Goal: Task Accomplishment & Management: Manage account settings

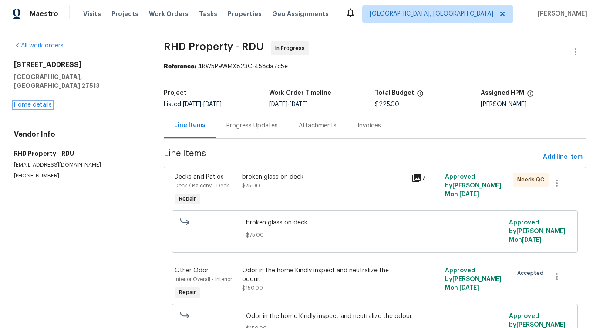
click at [34, 102] on link "Home details" at bounding box center [33, 105] width 38 height 6
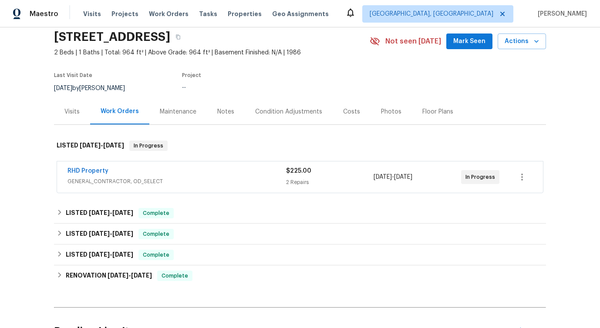
scroll to position [34, 0]
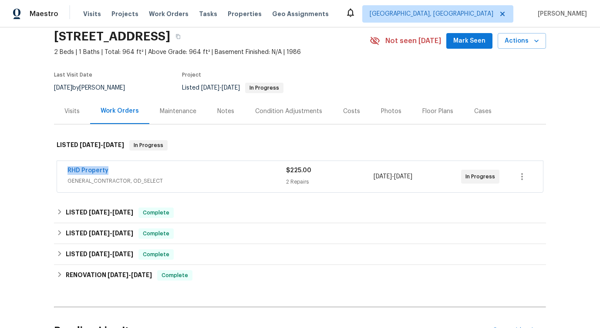
drag, startPoint x: 57, startPoint y: 169, endPoint x: 165, endPoint y: 172, distance: 107.1
click at [165, 172] on div "RHD Property GENERAL_CONTRACTOR, OD_SELECT $225.00 2 Repairs 8/30/2025 - 9/2/20…" at bounding box center [300, 176] width 486 height 31
copy link "RHD Property"
click at [85, 171] on link "RHD Property" at bounding box center [87, 171] width 41 height 6
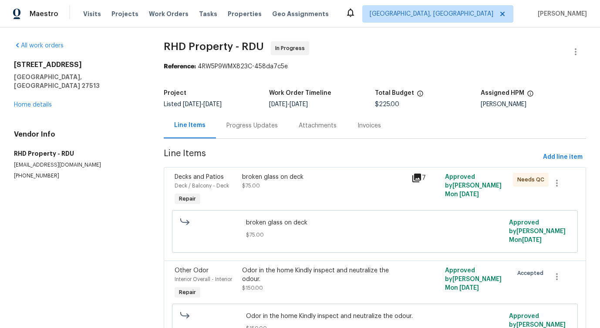
click at [226, 123] on div "Progress Updates" at bounding box center [251, 125] width 51 height 9
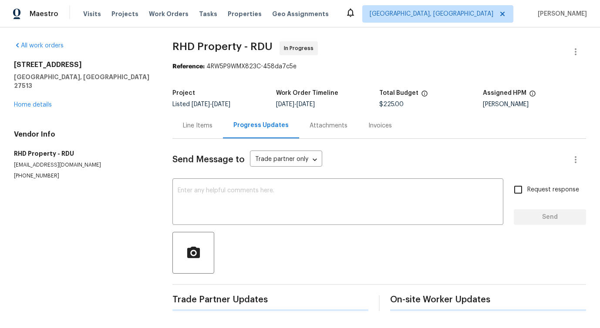
click at [246, 228] on div "Send Message to Trade partner only Trade partner only ​ x ​ Request response Se…" at bounding box center [378, 225] width 413 height 172
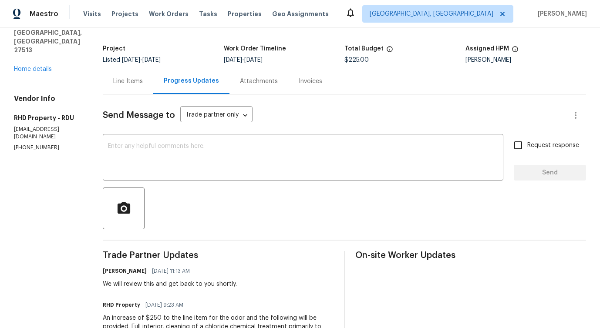
scroll to position [154, 0]
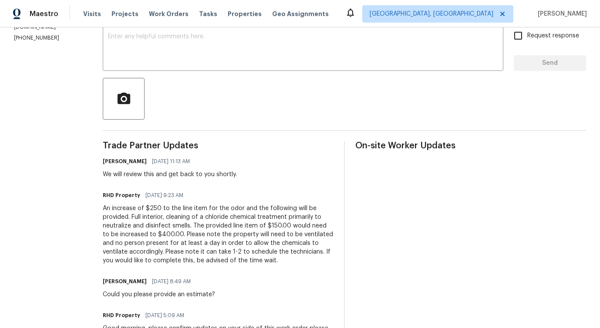
click at [271, 253] on div "An increase of $250 to the line item for the odor and the following will be pro…" at bounding box center [218, 234] width 231 height 61
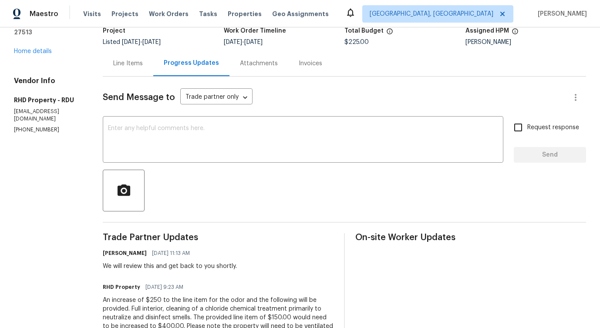
scroll to position [0, 0]
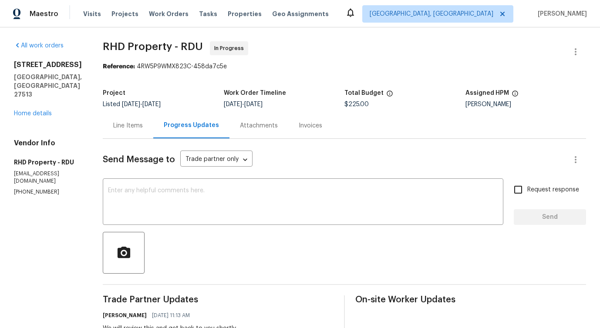
click at [138, 129] on div "Line Items" at bounding box center [128, 125] width 30 height 9
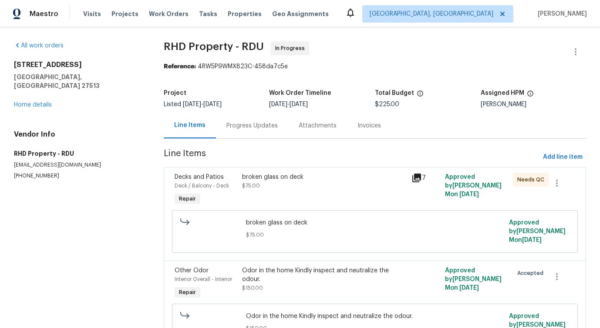
click at [391, 103] on span "$225.00" at bounding box center [387, 104] width 24 height 6
copy span "$225.00"
click at [268, 124] on div "Progress Updates" at bounding box center [251, 125] width 51 height 9
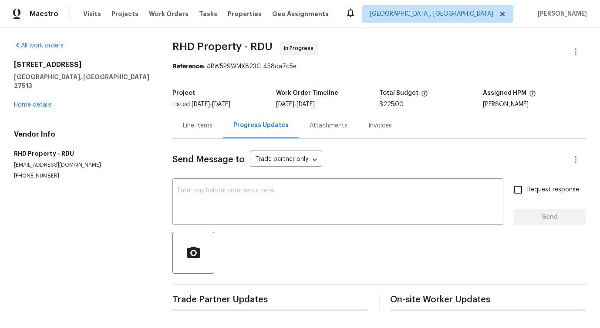
click at [282, 228] on div "Send Message to Trade partner only Trade partner only ​ x ​ Request response Se…" at bounding box center [378, 225] width 413 height 172
click at [288, 208] on textarea at bounding box center [338, 203] width 320 height 30
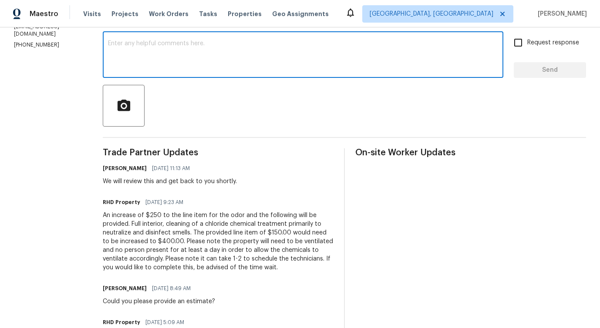
scroll to position [148, 0]
click at [217, 239] on div "An increase of $250 to the line item for the odor and the following will be pro…" at bounding box center [218, 241] width 231 height 61
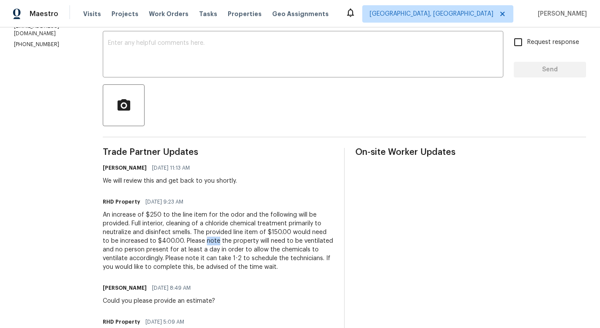
click at [217, 239] on div "An increase of $250 to the line item for the odor and the following will be pro…" at bounding box center [218, 241] width 231 height 61
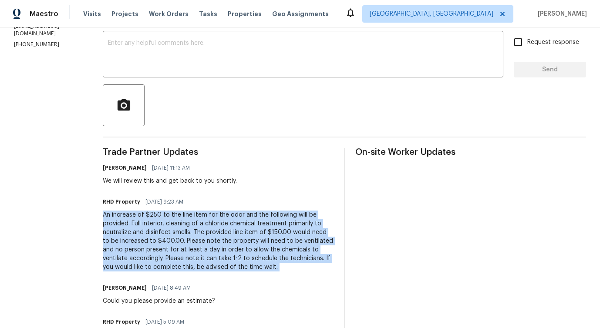
copy div "An increase of $250 to the line item for the odor and the following will be pro…"
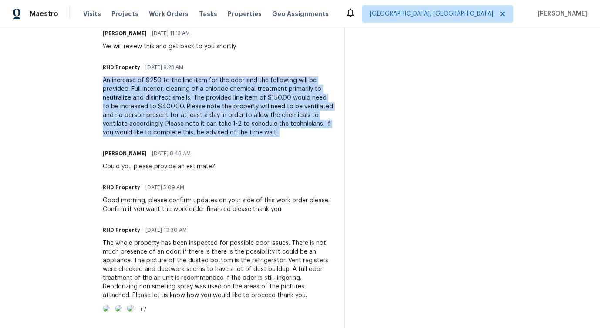
scroll to position [283, 0]
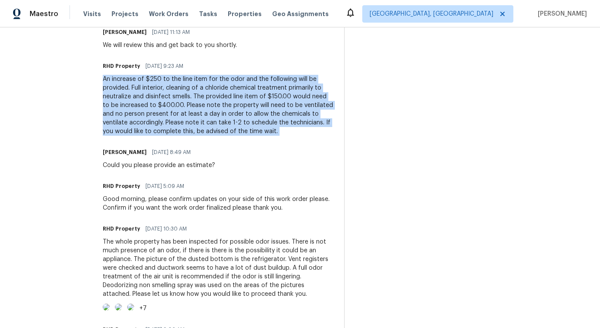
click at [197, 244] on div "The whole property has been inspected for possible odor issues. There is not mu…" at bounding box center [218, 268] width 231 height 61
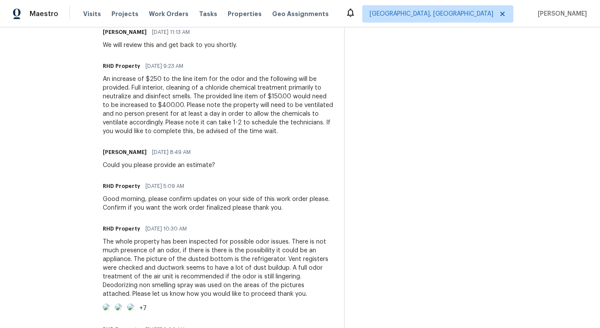
click at [197, 244] on div "The whole property has been inspected for possible odor issues. There is not mu…" at bounding box center [218, 268] width 231 height 61
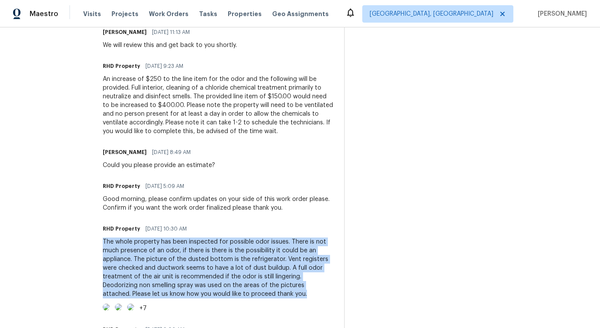
copy div "The whole property has been inspected for possible odor issues. There is not mu…"
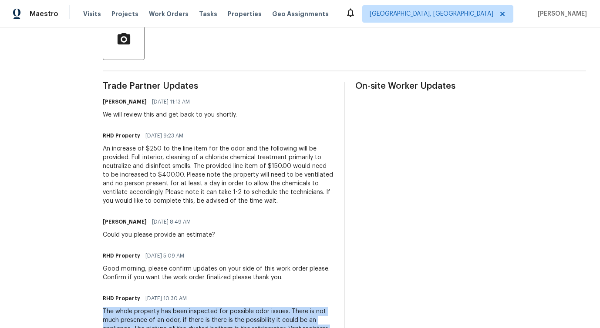
scroll to position [207, 0]
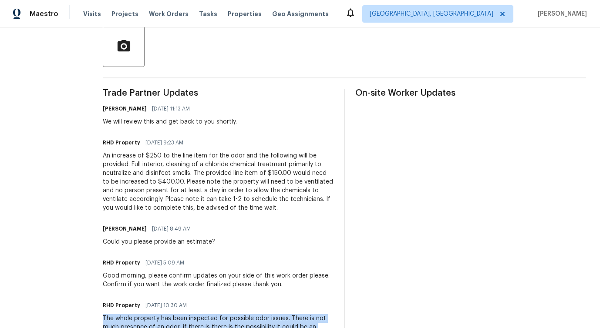
click at [184, 171] on div "An increase of $250 to the line item for the odor and the following will be pro…" at bounding box center [218, 181] width 231 height 61
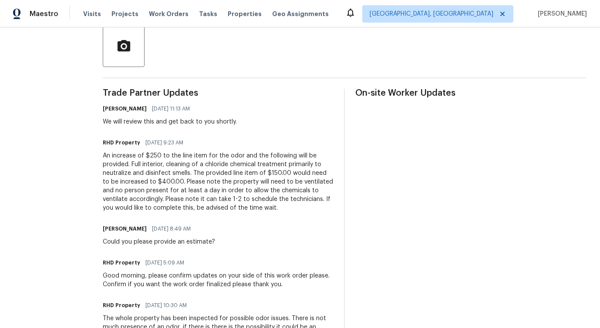
click at [184, 171] on div "An increase of $250 to the line item for the odor and the following will be pro…" at bounding box center [218, 181] width 231 height 61
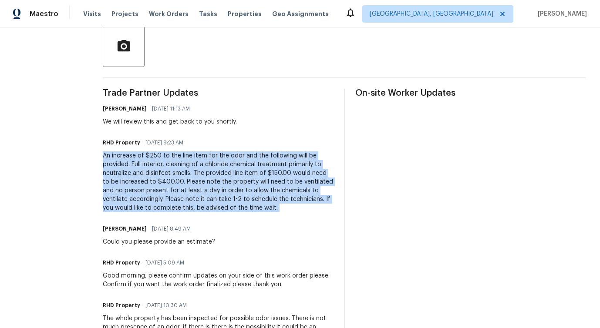
click at [184, 171] on div "An increase of $250 to the line item for the odor and the following will be pro…" at bounding box center [218, 181] width 231 height 61
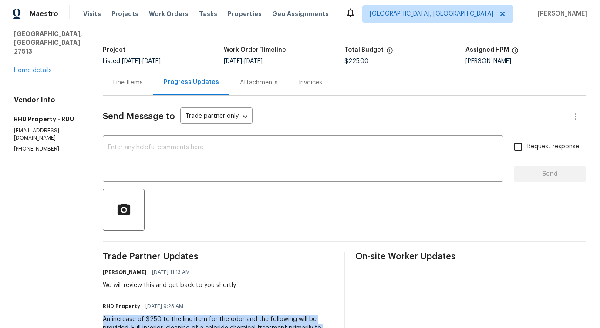
scroll to position [0, 0]
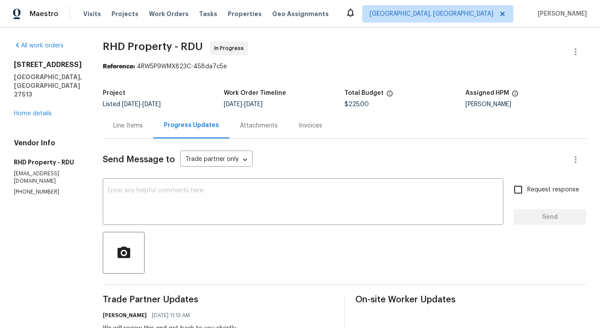
click at [148, 118] on div "Line Items" at bounding box center [128, 126] width 50 height 26
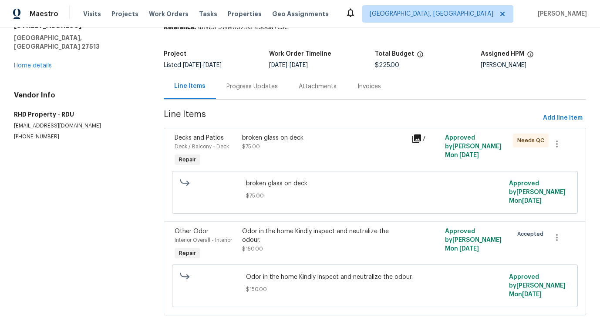
scroll to position [51, 0]
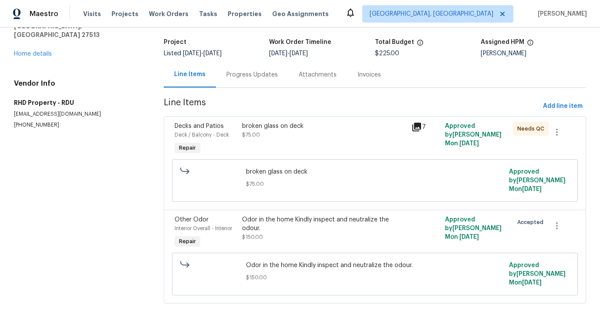
click at [270, 271] on div "Odor in the home Kindly inspect and neutralize the odour. $150.00" at bounding box center [375, 271] width 258 height 21
copy span "Odor in the home Kindly inspect and neutralize the odour."
click at [274, 175] on span "broken glass on deck" at bounding box center [375, 172] width 258 height 9
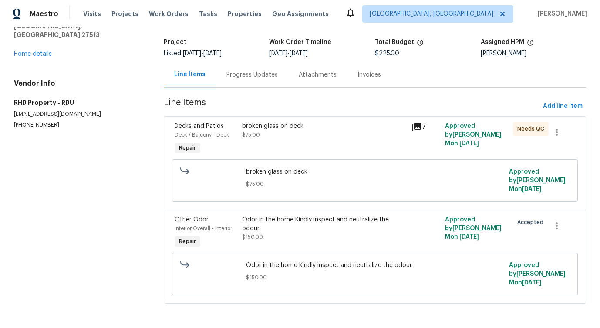
click at [274, 175] on span "broken glass on deck" at bounding box center [375, 172] width 258 height 9
copy span "broken glass on deck"
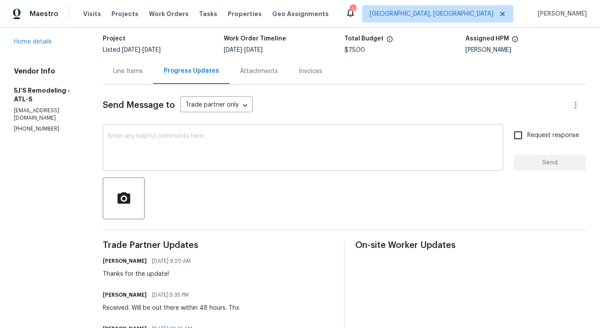
scroll to position [132, 0]
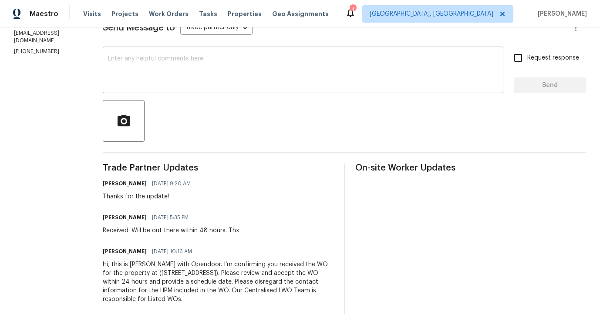
click at [150, 62] on textarea at bounding box center [303, 71] width 390 height 30
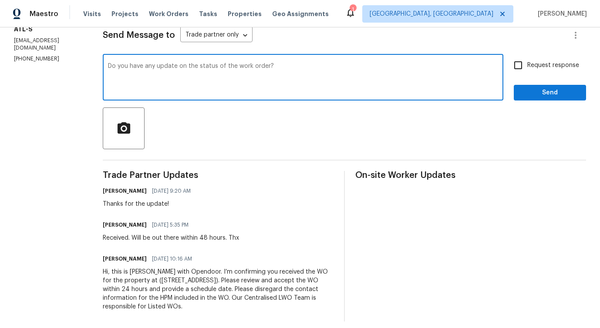
scroll to position [0, 0]
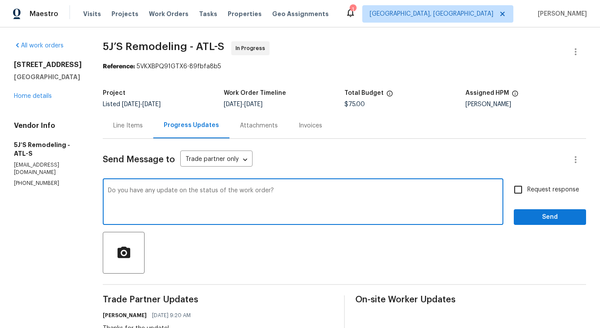
type textarea "Do you have any update on the status of the work order?"
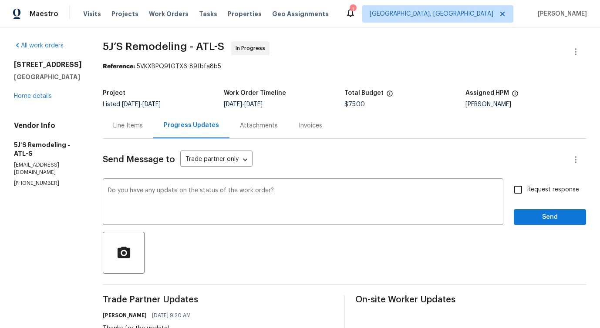
click at [563, 188] on span "Request response" at bounding box center [553, 189] width 52 height 9
click at [527, 188] on input "Request response" at bounding box center [518, 190] width 18 height 18
checkbox input "true"
click at [559, 222] on button "Send" at bounding box center [550, 217] width 72 height 16
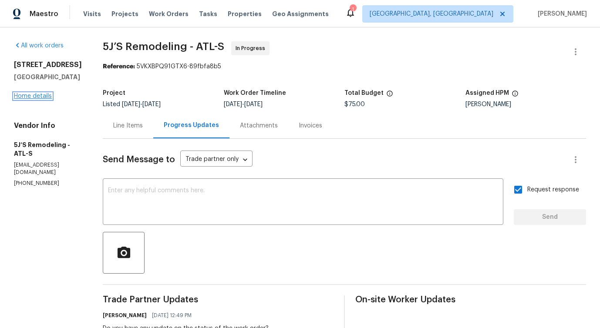
click at [40, 99] on link "Home details" at bounding box center [33, 96] width 38 height 6
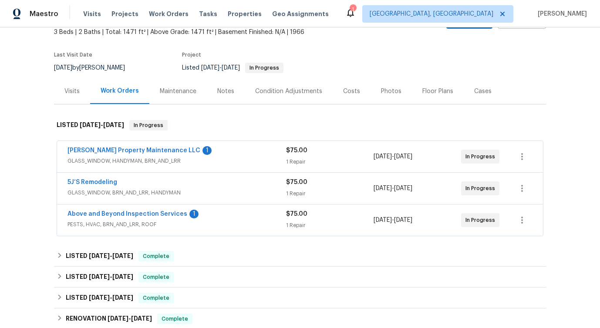
scroll to position [58, 0]
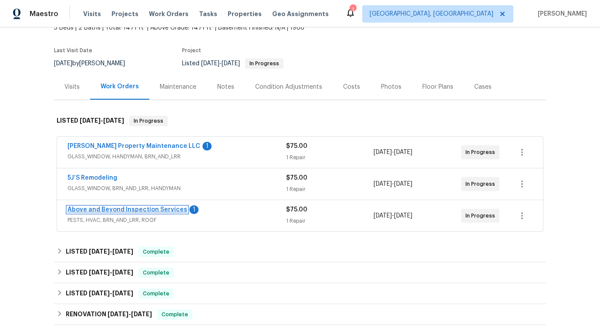
click at [104, 210] on link "Above and Beyond Inspection Services" at bounding box center [127, 210] width 120 height 6
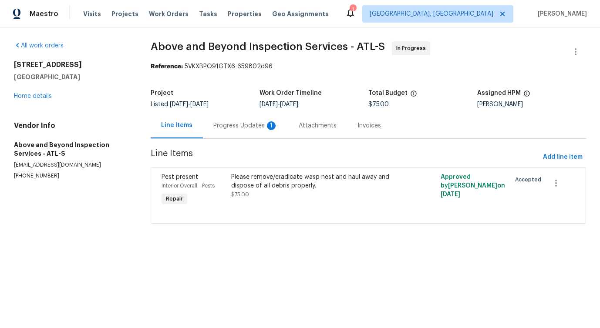
click at [235, 129] on div "Progress Updates 1" at bounding box center [245, 125] width 64 height 9
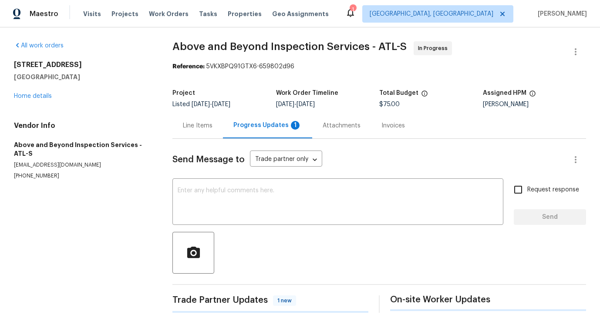
click at [242, 175] on div "Send Message to Trade partner only Trade partner only ​ x ​ Request response Se…" at bounding box center [378, 226] width 413 height 174
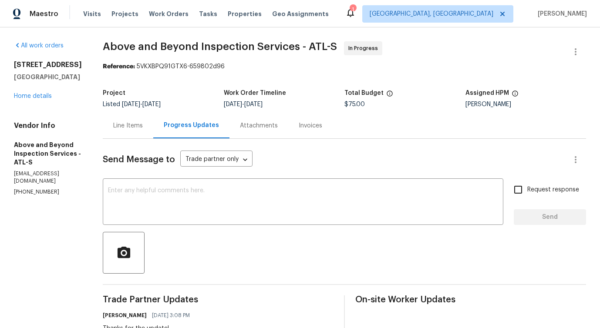
scroll to position [141, 0]
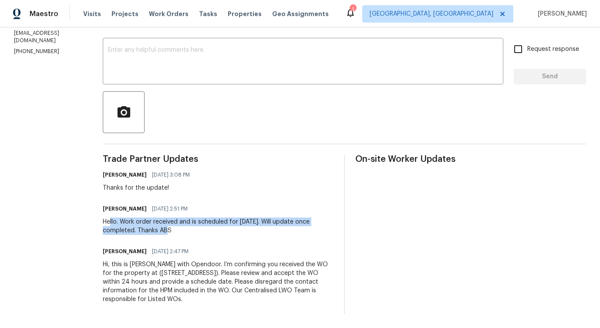
drag, startPoint x: 141, startPoint y: 221, endPoint x: 205, endPoint y: 230, distance: 64.6
click at [205, 228] on div "Hello. Work order received and is scheduled for tomorrow. Will update once comp…" at bounding box center [218, 226] width 231 height 17
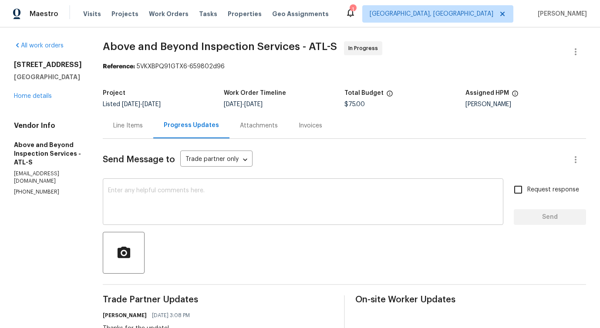
click at [219, 208] on textarea at bounding box center [303, 203] width 390 height 30
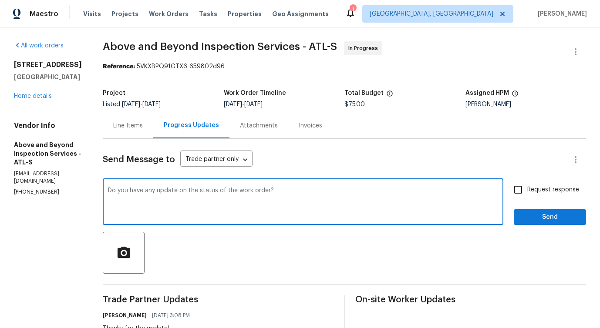
type textarea "Do you have any update on the status of the work order?"
click at [528, 188] on span "Request response" at bounding box center [553, 189] width 52 height 9
click at [527, 188] on input "Request response" at bounding box center [518, 190] width 18 height 18
checkbox input "true"
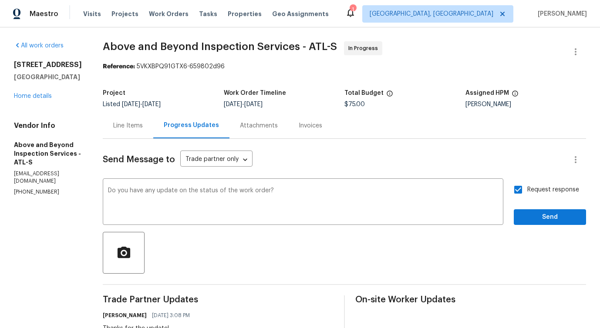
click at [550, 227] on div "Send Message to Trade partner only Trade partner only ​ Do you have any update …" at bounding box center [344, 297] width 483 height 316
click at [548, 216] on span "Send" at bounding box center [550, 217] width 58 height 11
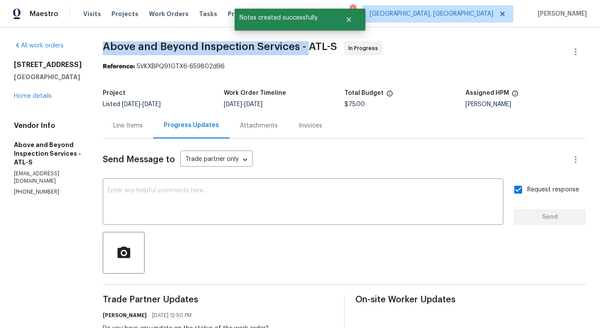
drag, startPoint x: 127, startPoint y: 44, endPoint x: 337, endPoint y: 43, distance: 209.8
click at [337, 43] on div "All work orders 6120 E Fayetteville Dr Riverdale, GA 30296 Home details Vendor …" at bounding box center [300, 264] width 600 height 475
copy span "Above and Beyond Inspection Services -"
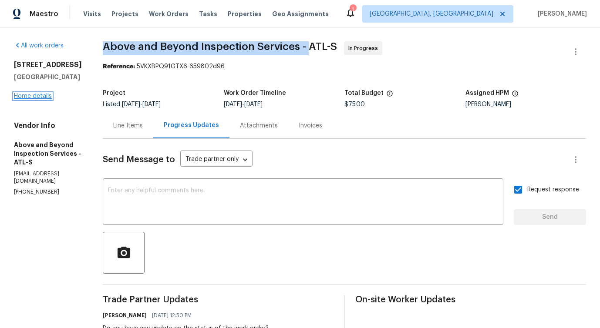
click at [27, 95] on link "Home details" at bounding box center [33, 96] width 38 height 6
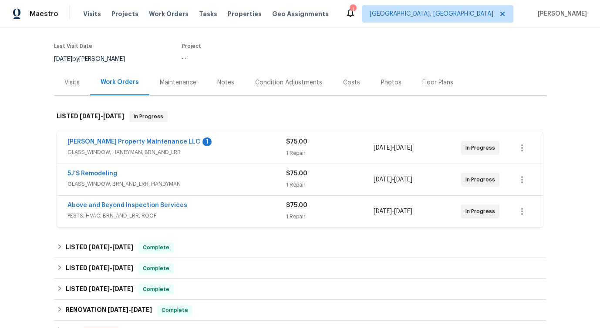
scroll to position [75, 0]
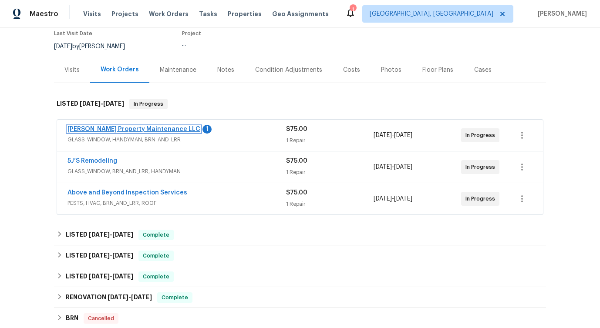
click at [133, 128] on link "Glen Property Maintenance LLC" at bounding box center [133, 129] width 133 height 6
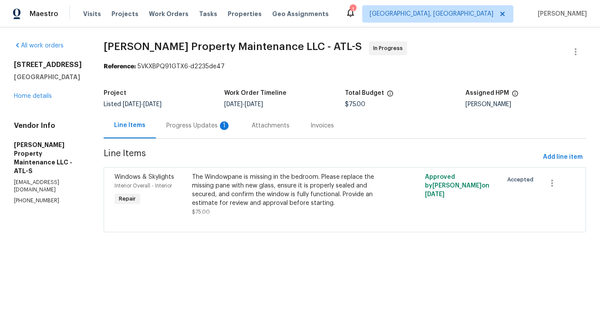
click at [203, 123] on div "Progress Updates 1" at bounding box center [198, 125] width 64 height 9
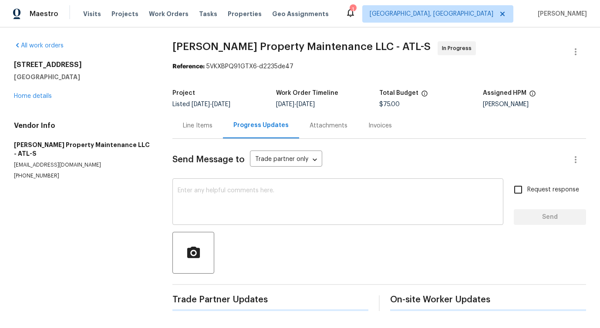
click at [225, 213] on textarea at bounding box center [338, 203] width 320 height 30
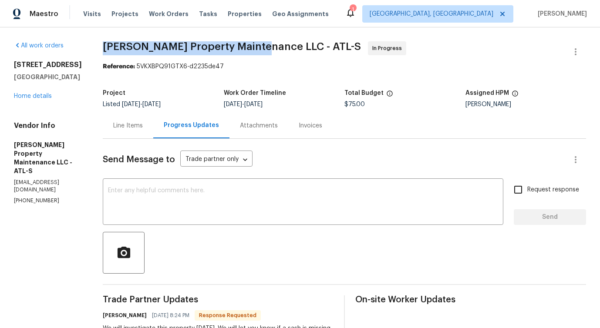
drag, startPoint x: 106, startPoint y: 41, endPoint x: 259, endPoint y: 49, distance: 153.4
click at [259, 49] on span "Glen Property Maintenance LLC - ATL-S" at bounding box center [232, 46] width 258 height 10
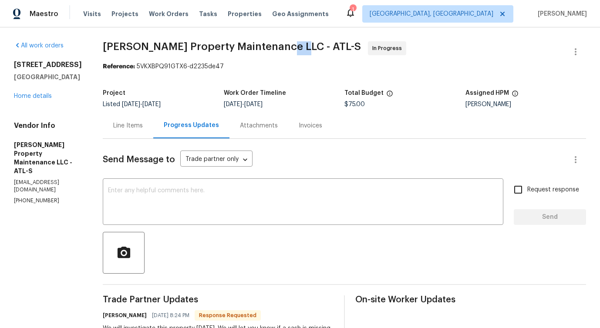
drag, startPoint x: 274, startPoint y: 44, endPoint x: 293, endPoint y: 43, distance: 18.8
click at [293, 43] on span "Glen Property Maintenance LLC - ATL-S" at bounding box center [232, 46] width 258 height 10
drag, startPoint x: 273, startPoint y: 47, endPoint x: 288, endPoint y: 48, distance: 15.3
click at [288, 49] on span "Glen Property Maintenance LLC - ATL-S" at bounding box center [232, 46] width 258 height 10
click at [299, 90] on div "Work Order Timeline" at bounding box center [284, 95] width 121 height 11
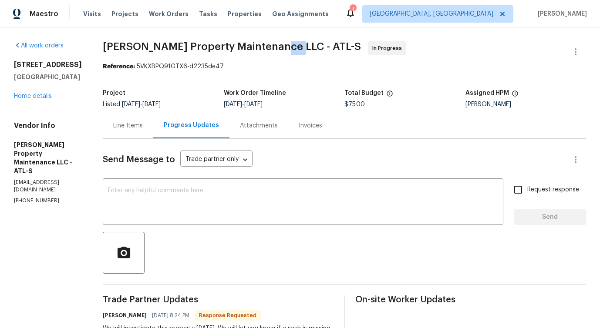
drag, startPoint x: 272, startPoint y: 46, endPoint x: 287, endPoint y: 47, distance: 15.3
click at [287, 47] on span "Glen Property Maintenance LLC - ATL-S" at bounding box center [232, 46] width 258 height 10
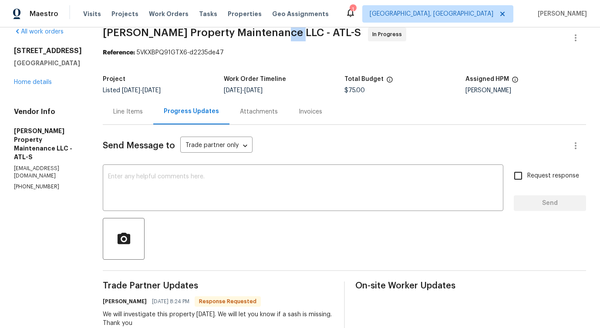
scroll to position [107, 0]
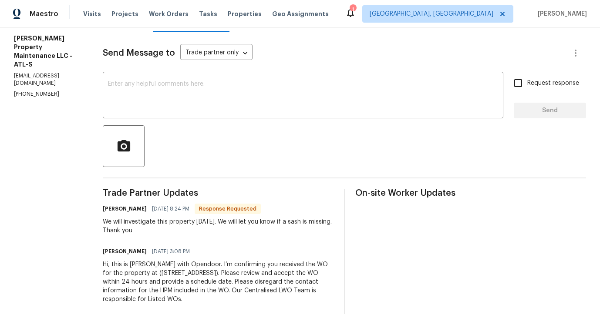
drag, startPoint x: 98, startPoint y: 226, endPoint x: 226, endPoint y: 230, distance: 128.0
click at [226, 230] on div "All work orders 6120 E Fayetteville Dr Riverdale, GA 30296 Home details Vendor …" at bounding box center [300, 124] width 600 height 407
click at [185, 109] on textarea at bounding box center [303, 96] width 390 height 30
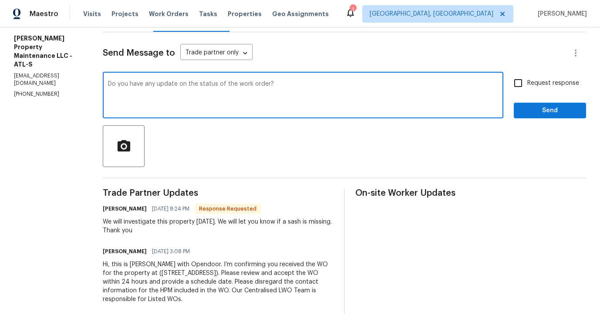
type textarea "Do you have any update on the status of the work order?"
click at [573, 85] on span "Request response" at bounding box center [553, 83] width 52 height 9
click at [527, 85] on input "Request response" at bounding box center [518, 83] width 18 height 18
checkbox input "true"
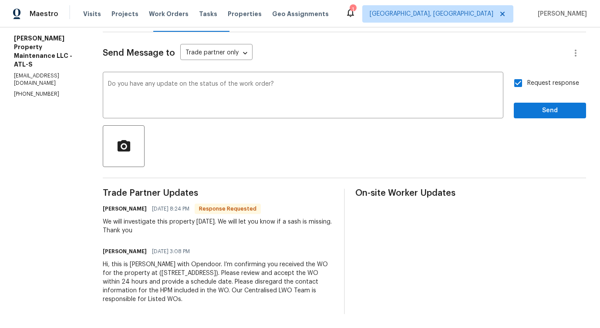
click at [555, 120] on div "Send Message to Trade partner only Trade partner only ​ Do you have any update …" at bounding box center [344, 173] width 483 height 282
click at [555, 116] on button "Send" at bounding box center [550, 111] width 72 height 16
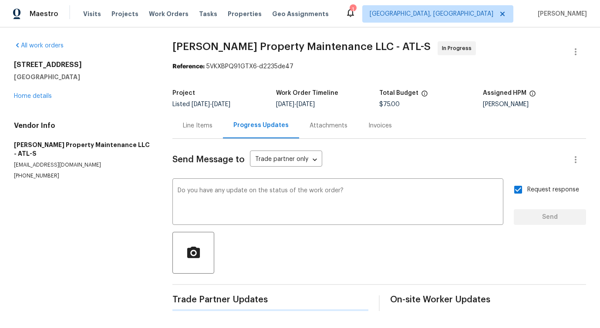
scroll to position [0, 0]
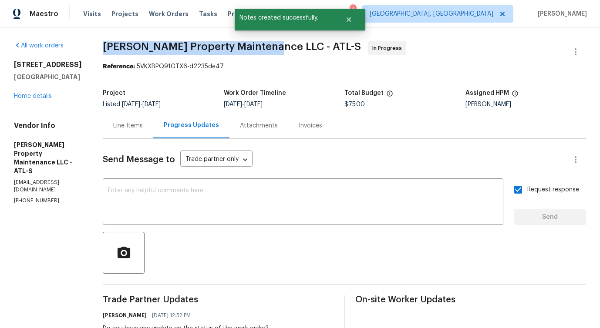
drag, startPoint x: 103, startPoint y: 43, endPoint x: 269, endPoint y: 42, distance: 166.7
click at [269, 42] on div "All work orders 6120 E Fayetteville Dr Riverdale, GA 30296 Home details Vendor …" at bounding box center [300, 247] width 600 height 441
copy span "Glen Property Maintenance LLC -"
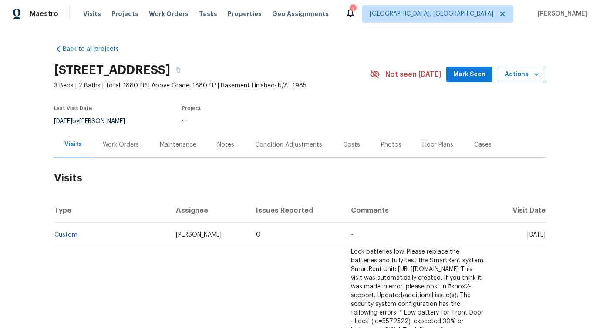
click at [127, 149] on div "Work Orders" at bounding box center [120, 145] width 57 height 26
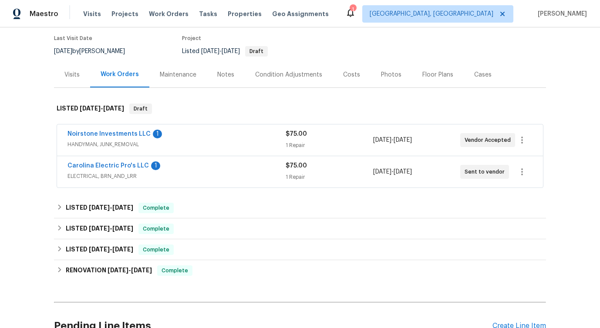
scroll to position [71, 0]
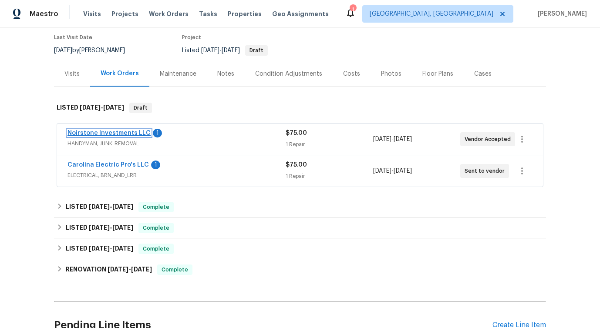
click at [113, 134] on link "Noirstone Investments LLC" at bounding box center [108, 133] width 83 height 6
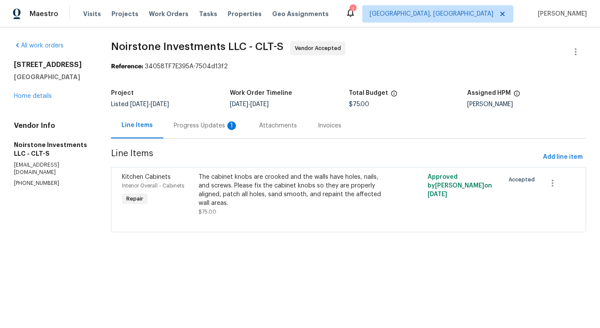
click at [228, 129] on div "1" at bounding box center [231, 125] width 9 height 9
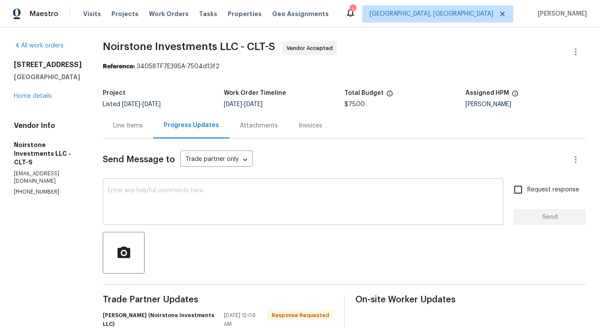
click at [248, 203] on textarea at bounding box center [303, 203] width 390 height 30
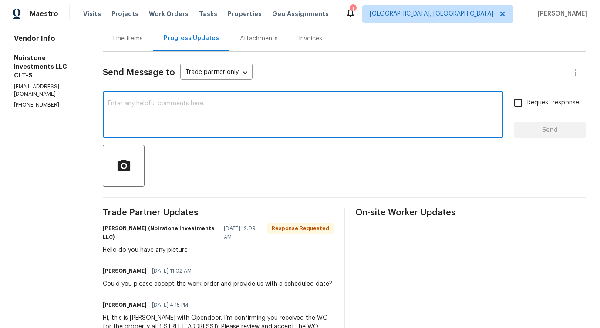
scroll to position [141, 0]
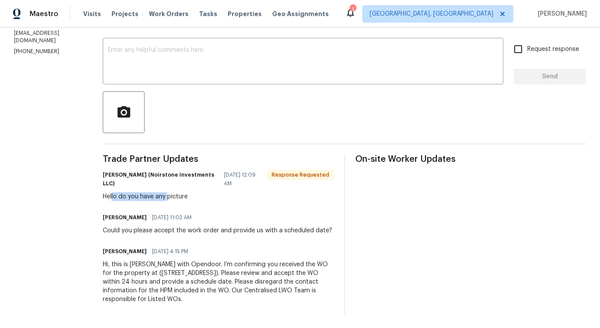
drag, startPoint x: 112, startPoint y: 195, endPoint x: 168, endPoint y: 195, distance: 55.7
click at [168, 195] on div "Hello do you have any picture" at bounding box center [218, 196] width 231 height 9
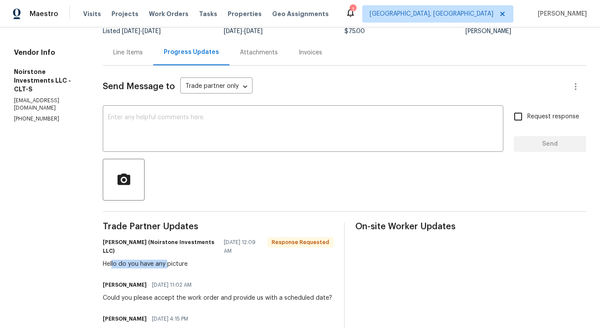
scroll to position [0, 0]
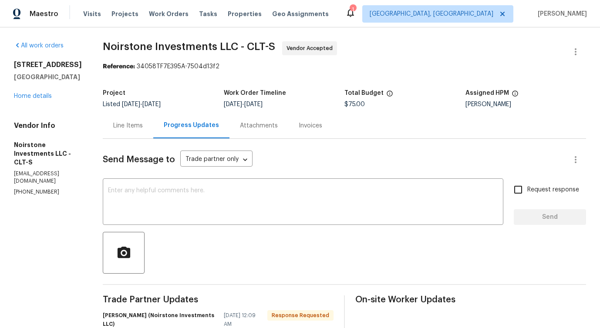
click at [130, 134] on div "Line Items" at bounding box center [128, 126] width 50 height 26
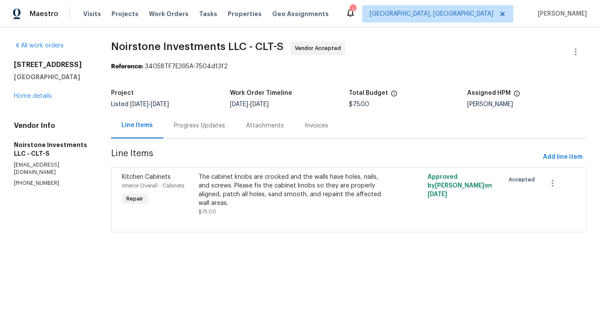
click at [202, 120] on div "Progress Updates" at bounding box center [199, 126] width 72 height 26
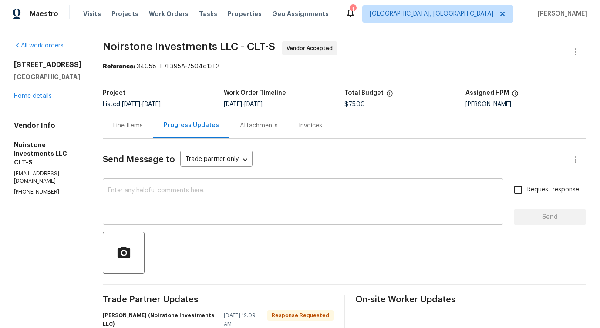
click at [245, 188] on textarea at bounding box center [303, 203] width 390 height 30
paste textarea "As we currently don't have any pictures, could you kindly visit the property to…"
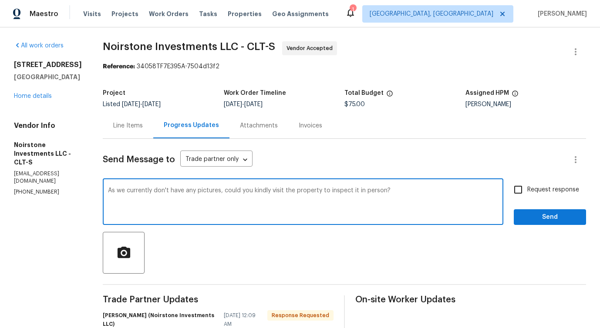
type textarea "As we currently don't have any pictures, could you kindly visit the property to…"
click at [528, 191] on span "Request response" at bounding box center [553, 189] width 52 height 9
click at [527, 191] on input "Request response" at bounding box center [518, 190] width 18 height 18
checkbox input "true"
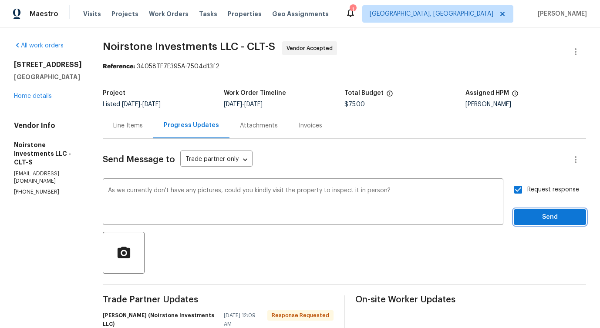
click at [544, 223] on button "Send" at bounding box center [550, 217] width 72 height 16
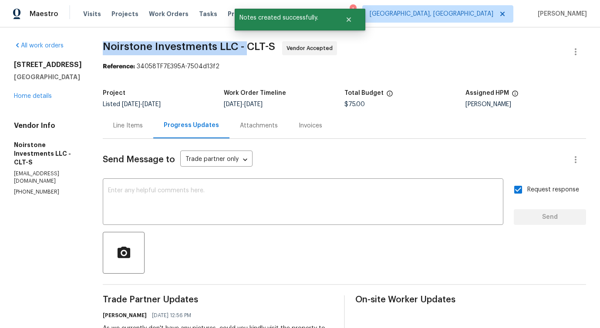
drag, startPoint x: 104, startPoint y: 46, endPoint x: 248, endPoint y: 44, distance: 144.5
click at [248, 44] on span "Noirstone Investments LLC - CLT-S" at bounding box center [189, 46] width 172 height 10
copy span "Noirstone Investments LLC -"
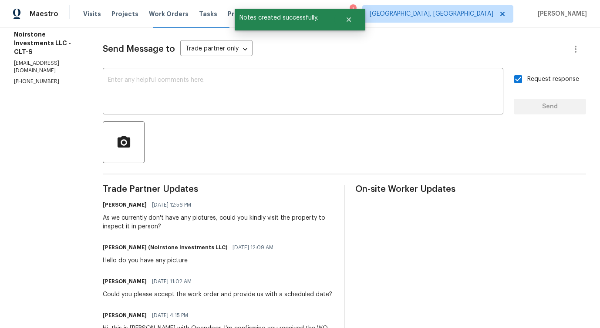
scroll to position [115, 0]
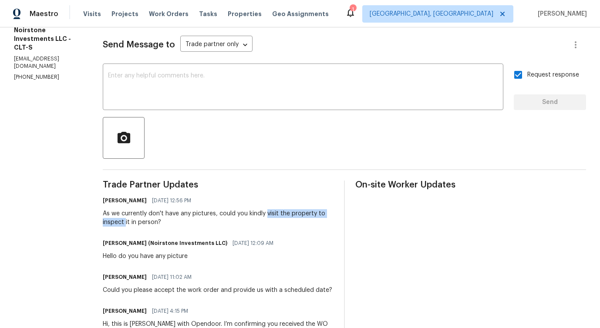
drag, startPoint x: 266, startPoint y: 213, endPoint x: 125, endPoint y: 224, distance: 141.9
click at [125, 224] on div "As we currently don't have any pictures, could you kindly visit the property to…" at bounding box center [218, 217] width 231 height 17
copy div "visit the property to inspect"
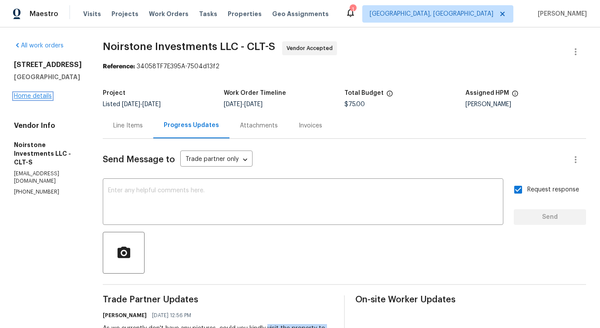
click at [28, 97] on link "Home details" at bounding box center [33, 96] width 38 height 6
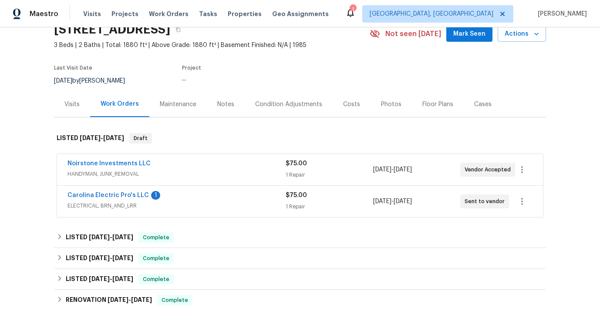
scroll to position [42, 0]
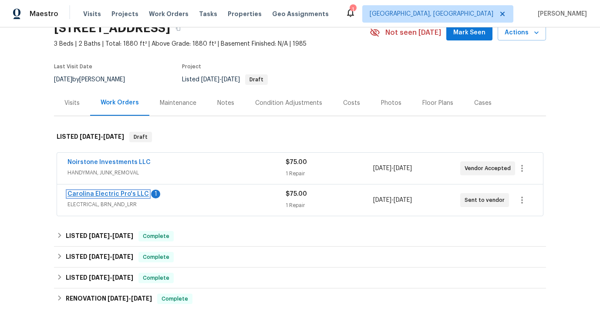
click at [98, 192] on link "Carolina Electric Pro's LLC" at bounding box center [107, 194] width 81 height 6
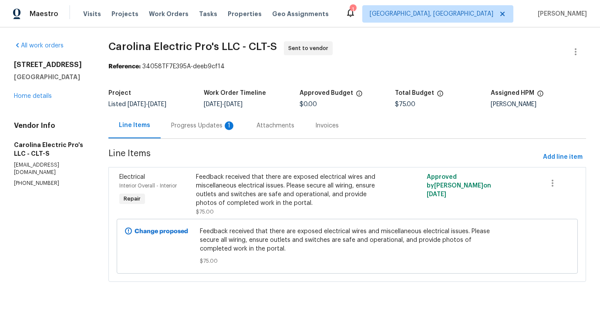
click at [229, 131] on div "Progress Updates 1" at bounding box center [203, 126] width 85 height 26
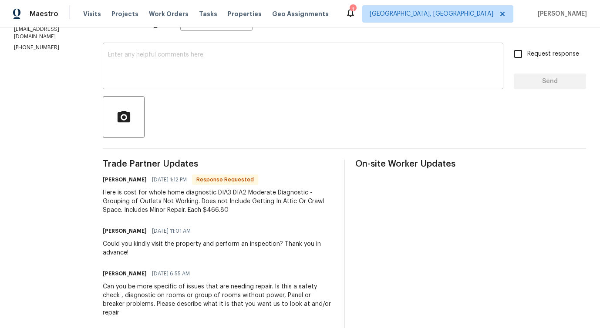
scroll to position [149, 0]
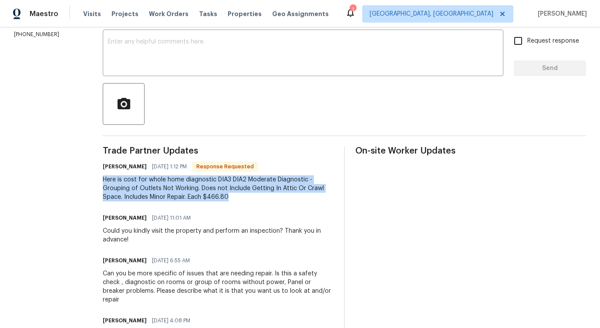
drag, startPoint x: 108, startPoint y: 179, endPoint x: 264, endPoint y: 200, distance: 158.1
click at [264, 200] on div "All work orders 4127 Bon Rea Dr Charlotte, NC 28226 Home details Vendor Info Ca…" at bounding box center [300, 138] width 600 height 519
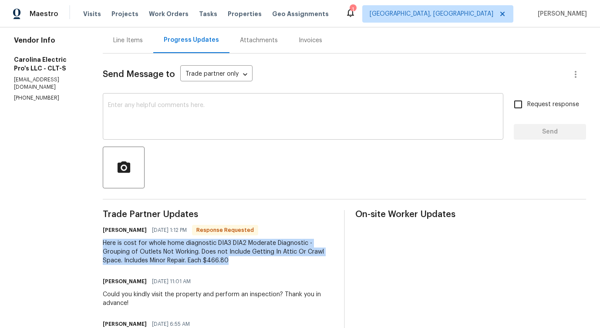
scroll to position [0, 0]
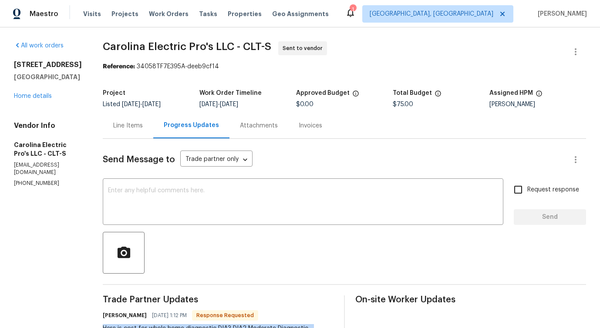
click at [148, 134] on div "Line Items" at bounding box center [128, 126] width 50 height 26
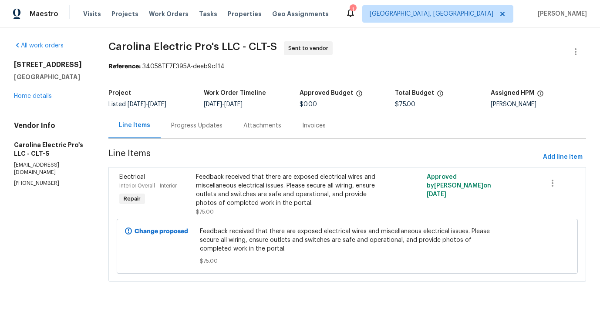
click at [219, 121] on div "Progress Updates" at bounding box center [196, 125] width 51 height 9
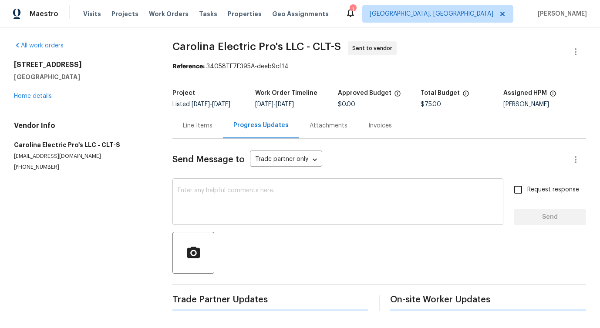
click at [225, 188] on textarea at bounding box center [338, 203] width 320 height 30
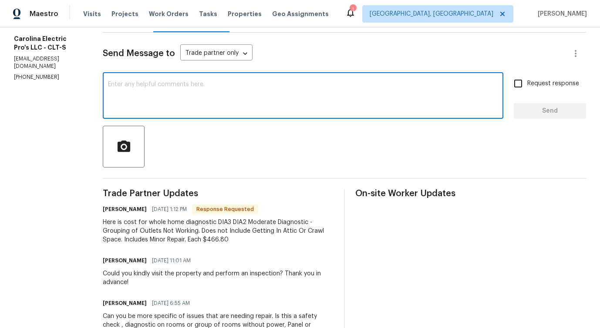
scroll to position [107, 0]
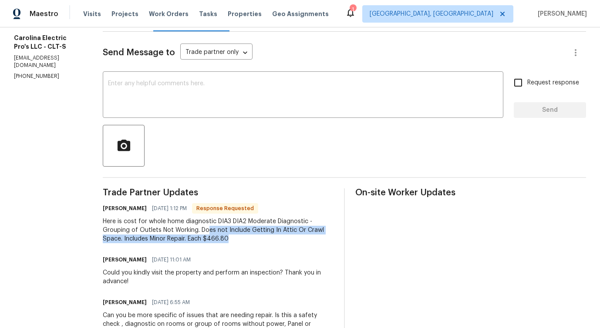
drag, startPoint x: 220, startPoint y: 228, endPoint x: 262, endPoint y: 238, distance: 43.3
click at [262, 238] on div "Here is cost for whole home diagnostic DIA3 DIA2 Moderate Diagnostic - Grouping…" at bounding box center [218, 230] width 231 height 26
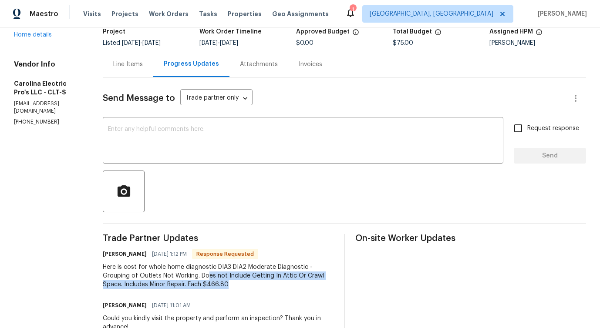
scroll to position [0, 0]
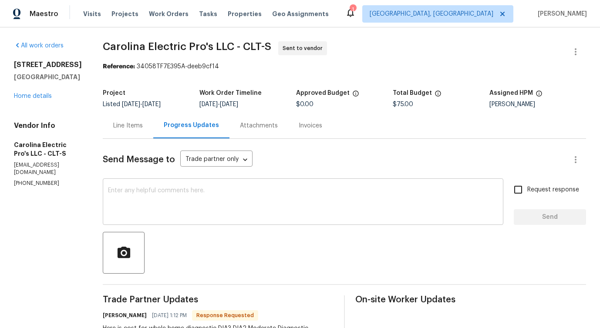
click at [259, 188] on textarea at bounding box center [303, 203] width 390 height 30
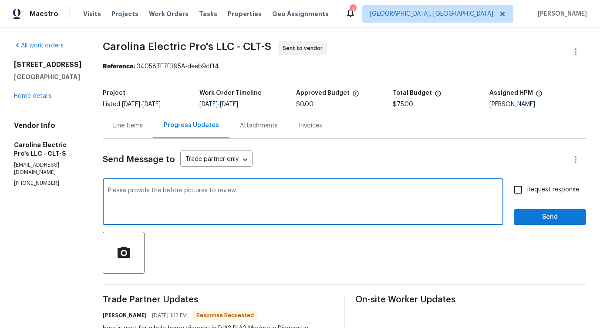
type textarea "Please provide the before pictures to review."
click at [534, 194] on span "Request response" at bounding box center [553, 189] width 52 height 9
click at [527, 194] on input "Request response" at bounding box center [518, 190] width 18 height 18
checkbox input "true"
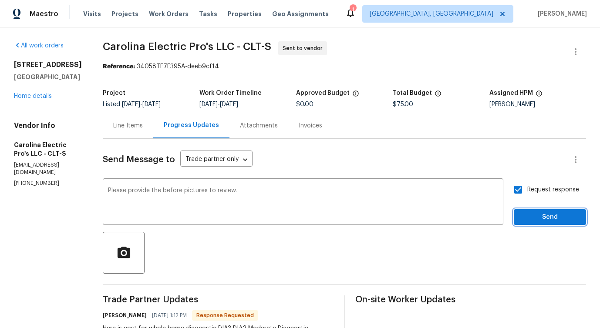
click at [535, 213] on span "Send" at bounding box center [550, 217] width 58 height 11
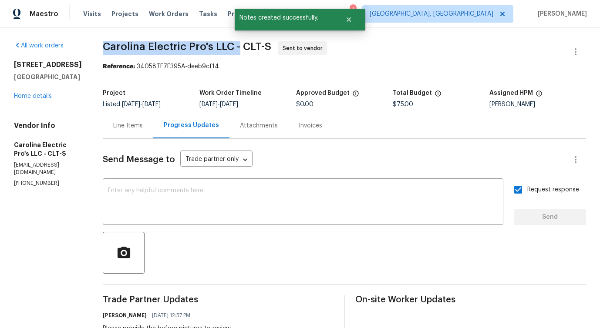
drag, startPoint x: 110, startPoint y: 46, endPoint x: 250, endPoint y: 44, distance: 140.6
click at [250, 44] on div "All work orders 4127 Bon Rea Dr Charlotte, NC 28226 Home details Vendor Info Ca…" at bounding box center [300, 303] width 600 height 553
copy span "Carolina Electric Pro's LLC -"
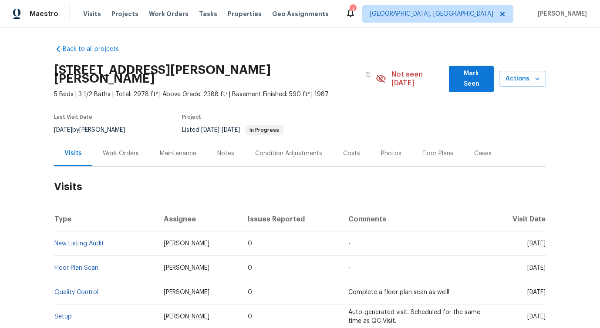
click at [105, 150] on div "Work Orders" at bounding box center [120, 154] width 57 height 26
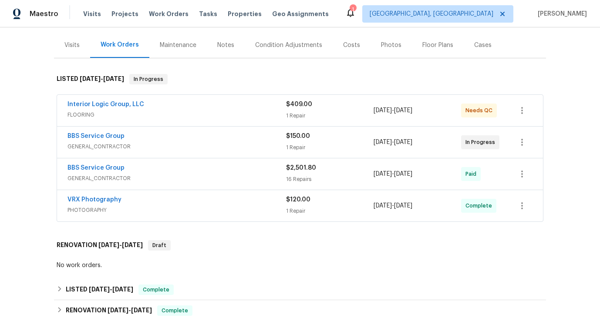
scroll to position [114, 0]
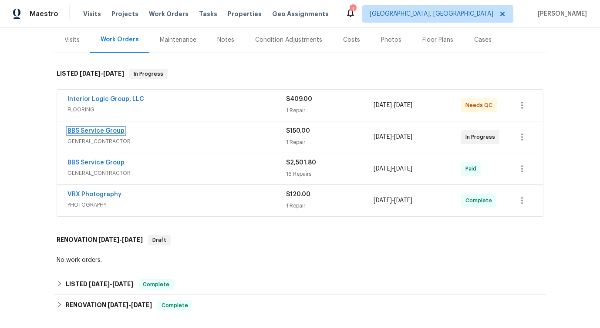
click at [99, 128] on link "BBS Service Group" at bounding box center [95, 131] width 57 height 6
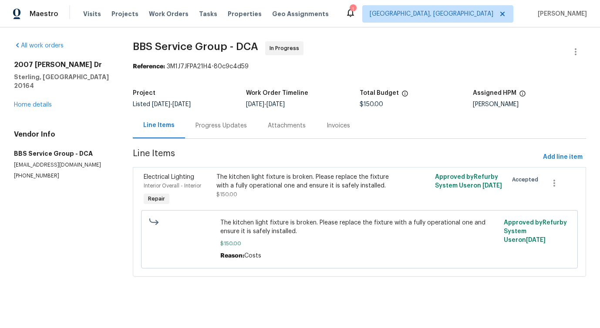
click at [229, 126] on div "Progress Updates" at bounding box center [220, 125] width 51 height 9
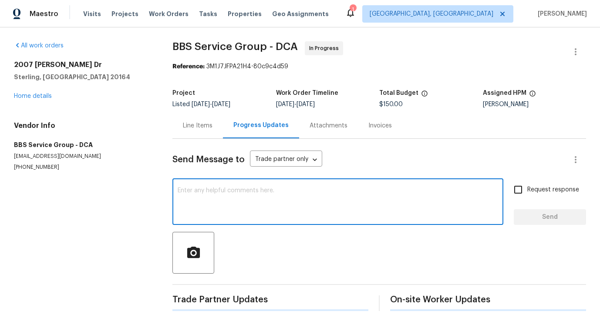
click at [228, 203] on textarea at bounding box center [338, 203] width 320 height 30
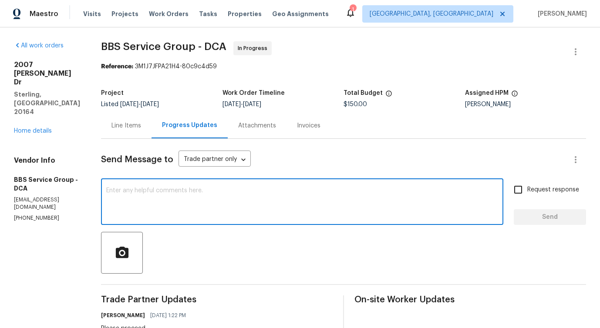
click at [180, 202] on textarea at bounding box center [302, 203] width 392 height 30
type textarea "Do you have any update on the status of the work order?"
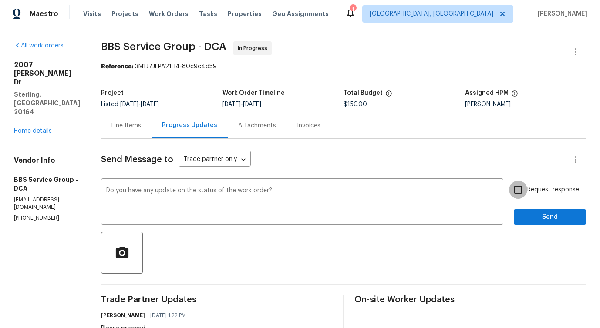
click at [521, 191] on input "Request response" at bounding box center [518, 190] width 18 height 18
checkbox input "true"
click at [541, 214] on span "Send" at bounding box center [550, 217] width 58 height 11
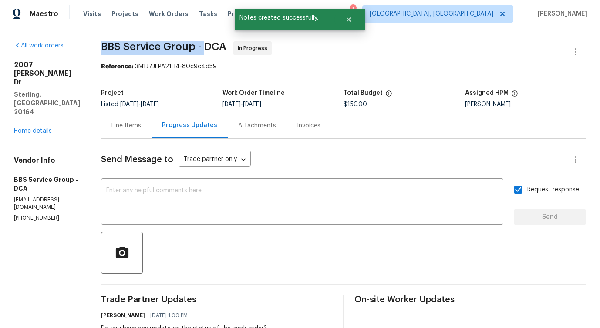
drag, startPoint x: 98, startPoint y: 49, endPoint x: 200, endPoint y: 48, distance: 102.3
click at [200, 48] on span "BBS Service Group - DCA" at bounding box center [163, 46] width 125 height 10
copy span "BBS Service Group -"
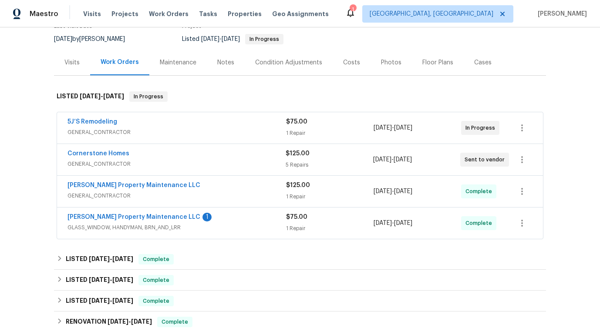
scroll to position [87, 0]
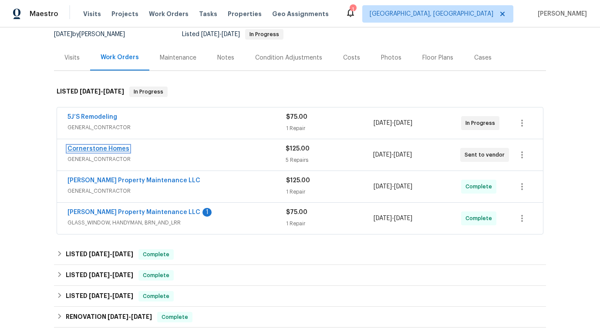
click at [107, 151] on link "Cornerstone Homes" at bounding box center [98, 149] width 62 height 6
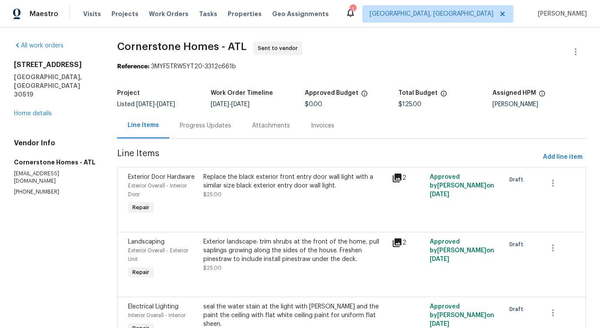
click at [235, 128] on div "Progress Updates" at bounding box center [205, 126] width 72 height 26
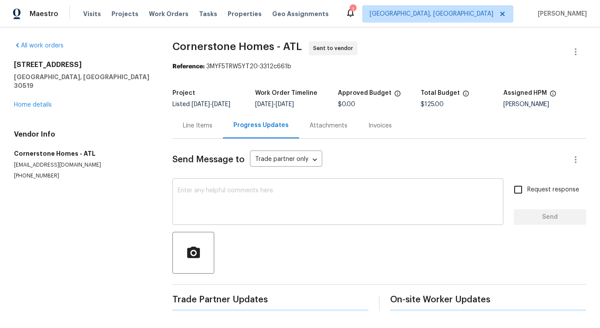
click at [244, 205] on textarea at bounding box center [338, 203] width 320 height 30
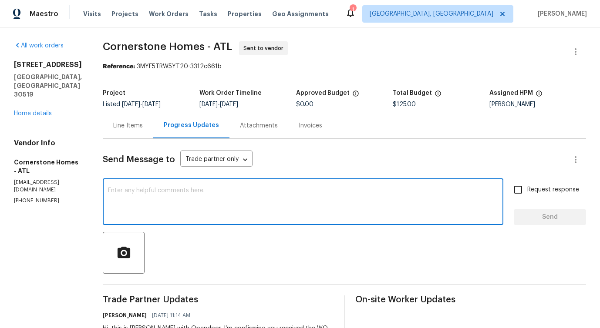
click at [143, 127] on div "Line Items" at bounding box center [128, 125] width 30 height 9
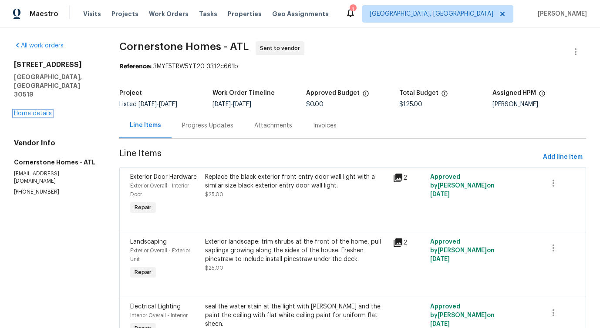
click at [28, 111] on link "Home details" at bounding box center [33, 114] width 38 height 6
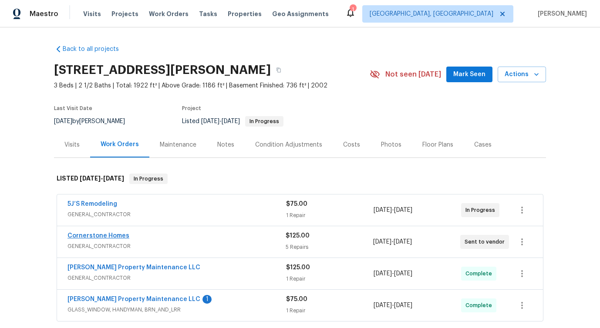
scroll to position [42, 0]
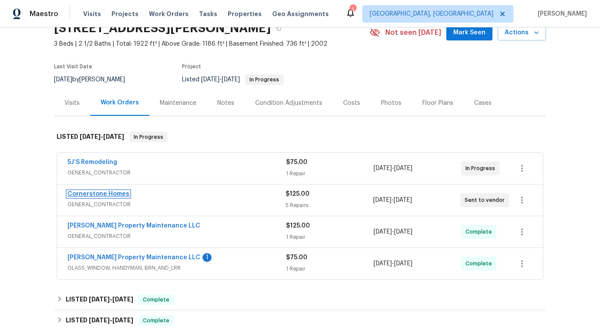
click at [105, 193] on link "Cornerstone Homes" at bounding box center [98, 194] width 62 height 6
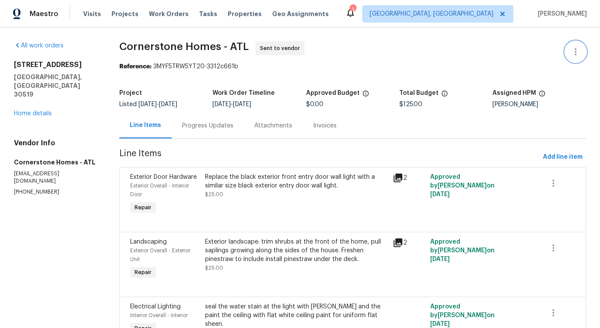
click at [580, 54] on icon "button" at bounding box center [575, 52] width 10 height 10
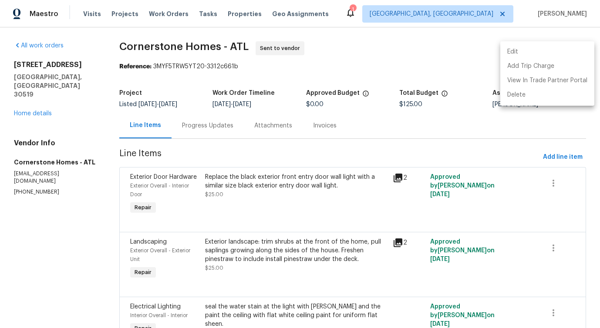
click at [528, 52] on li "Edit" at bounding box center [547, 52] width 94 height 14
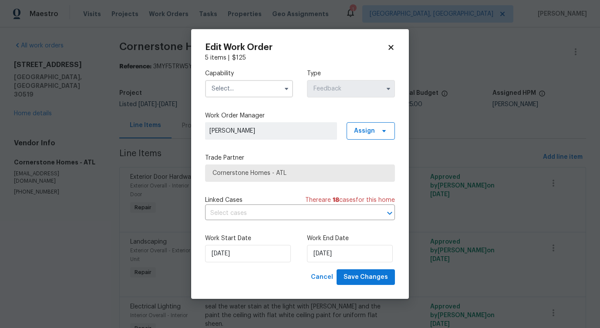
click at [252, 91] on input "text" at bounding box center [249, 88] width 88 height 17
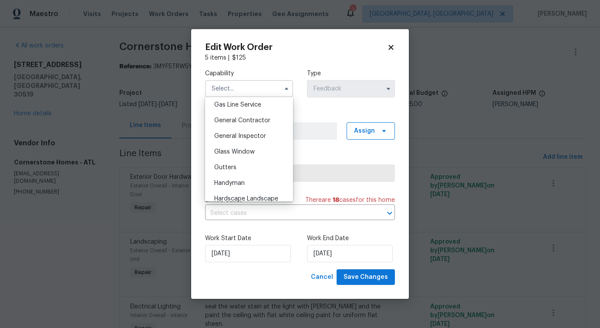
scroll to position [400, 0]
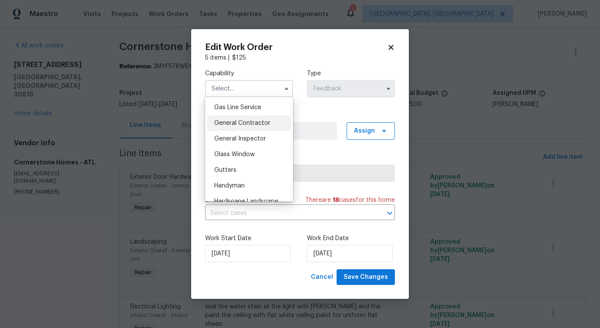
click at [258, 125] on span "General Contractor" at bounding box center [242, 123] width 56 height 6
type input "General Contractor"
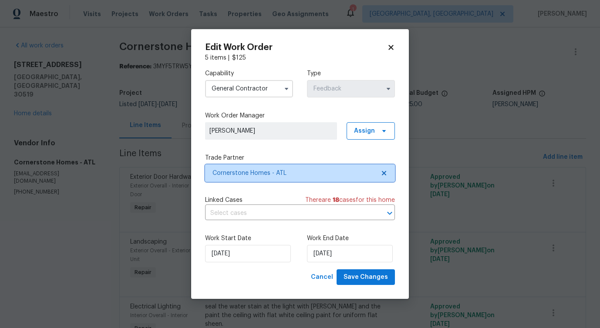
click at [263, 171] on span "Cornerstone Homes - ATL" at bounding box center [293, 173] width 162 height 9
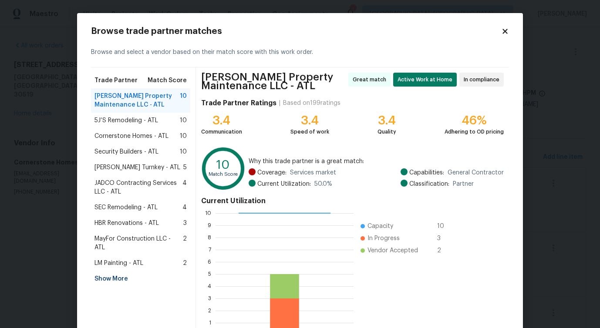
scroll to position [9, 0]
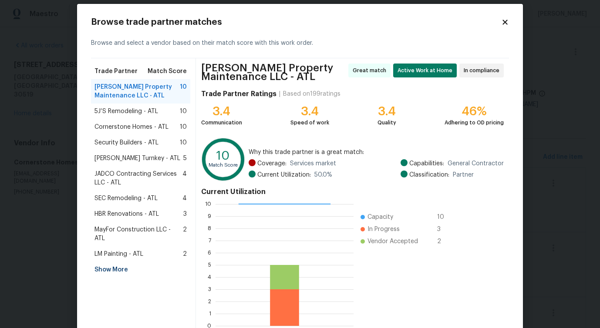
click at [128, 111] on span "5J’S Remodeling - ATL" at bounding box center [126, 111] width 64 height 9
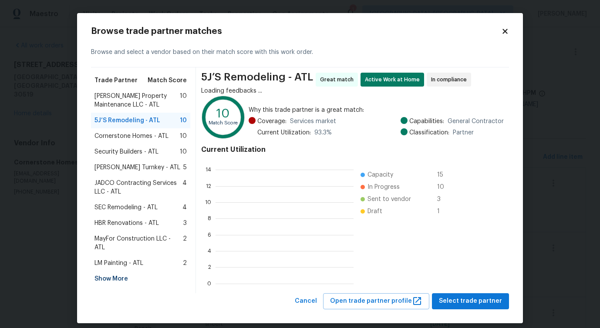
scroll to position [122, 138]
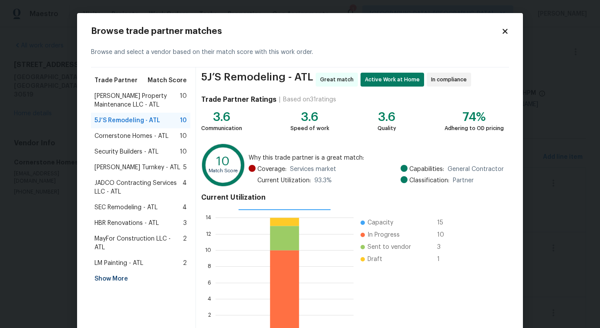
click at [131, 133] on span "Cornerstone Homes - ATL" at bounding box center [131, 136] width 74 height 9
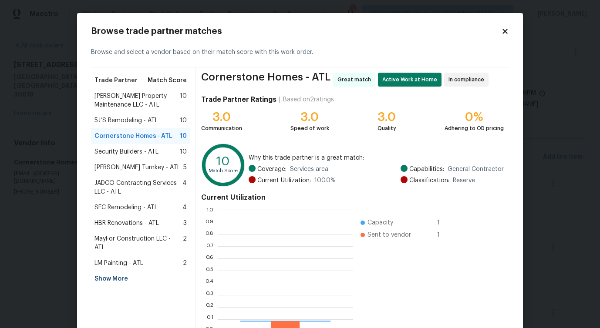
scroll to position [122, 135]
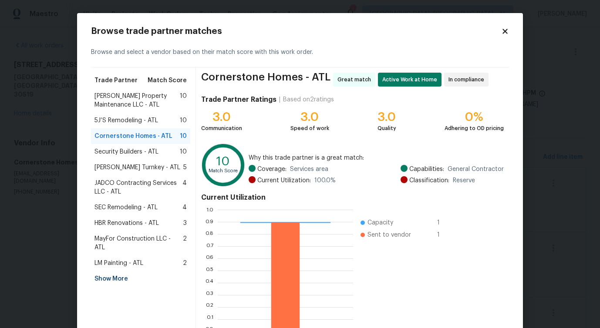
click at [130, 151] on span "Security Builders - ATL" at bounding box center [126, 152] width 64 height 9
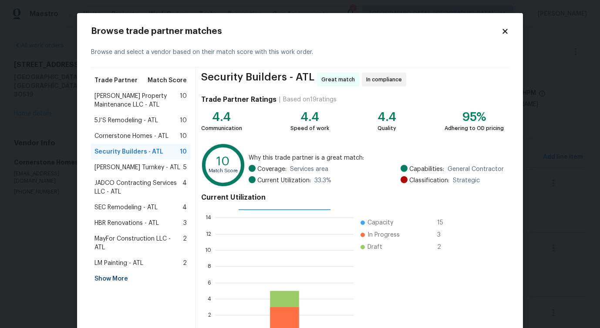
scroll to position [56, 0]
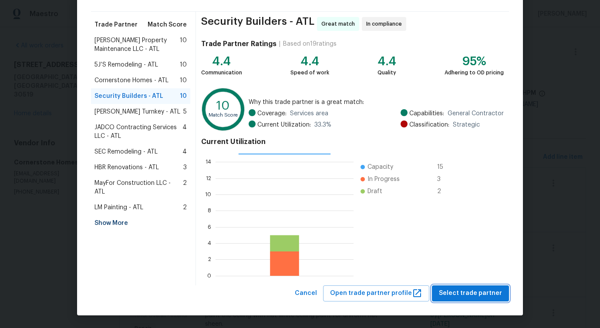
click at [472, 292] on span "Select trade partner" at bounding box center [470, 293] width 63 height 11
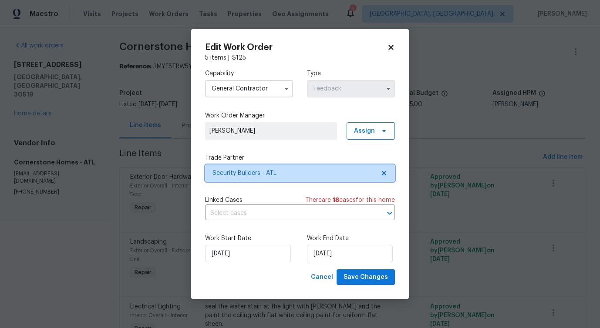
scroll to position [0, 0]
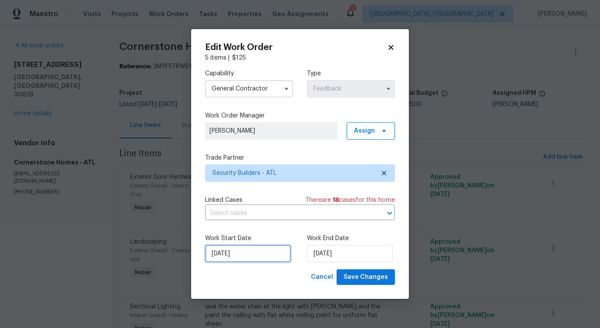
click at [239, 251] on input "9/3/2025" at bounding box center [248, 253] width 86 height 17
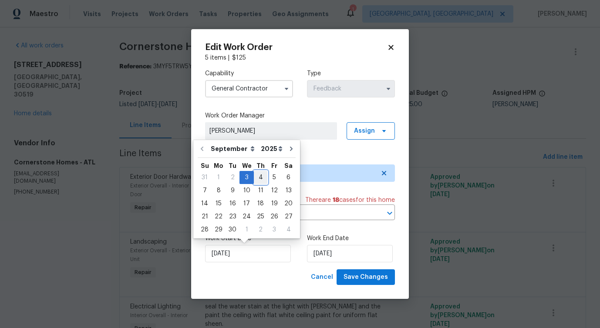
click at [257, 179] on div "4" at bounding box center [260, 177] width 13 height 12
type input "[DATE]"
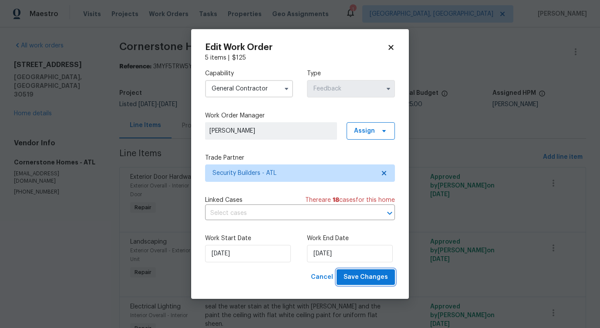
click at [360, 281] on span "Save Changes" at bounding box center [365, 277] width 44 height 11
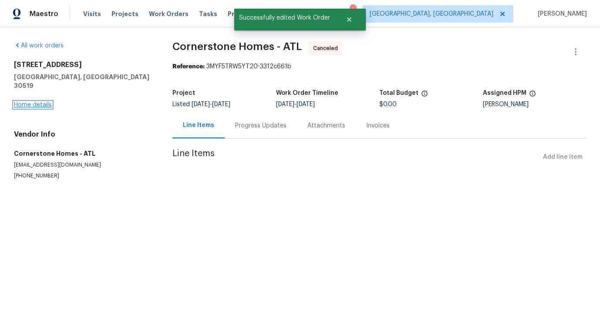
click at [31, 102] on link "Home details" at bounding box center [33, 105] width 38 height 6
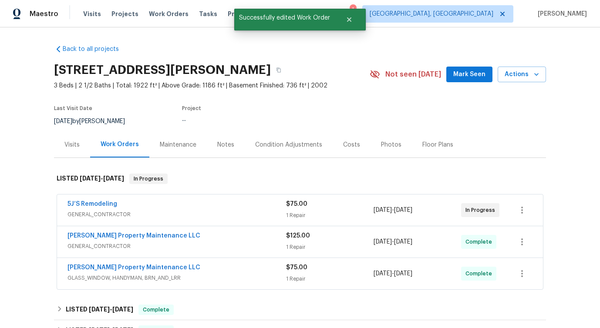
scroll to position [56, 0]
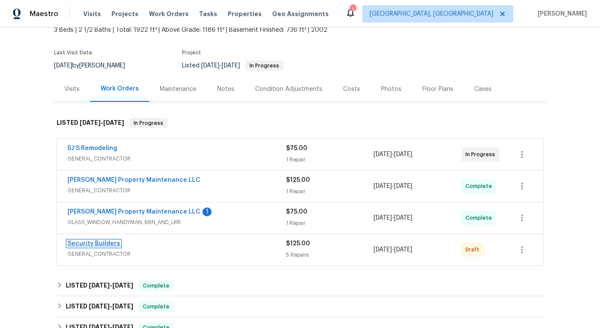
click at [96, 244] on link "Security Builders" at bounding box center [93, 244] width 53 height 6
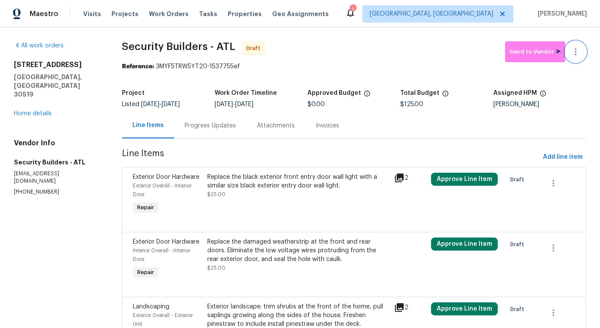
click at [576, 50] on icon "button" at bounding box center [575, 52] width 10 height 10
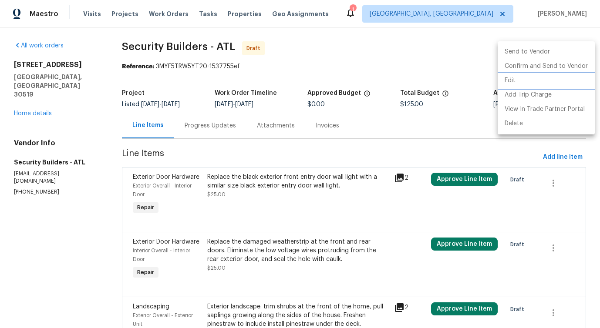
click at [514, 77] on li "Edit" at bounding box center [545, 81] width 97 height 14
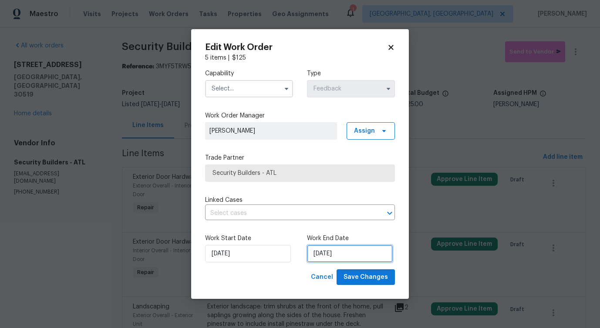
click at [346, 250] on input "9/5/2025" at bounding box center [350, 253] width 86 height 17
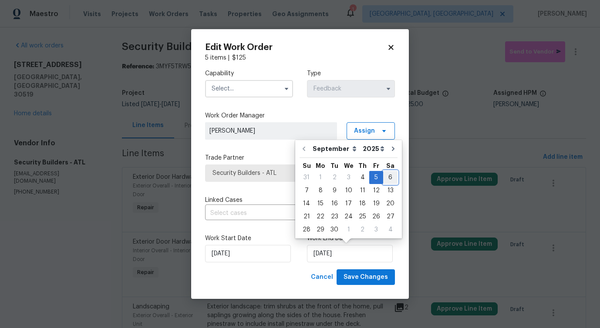
click at [389, 173] on div "6" at bounding box center [390, 177] width 14 height 12
type input "[DATE]"
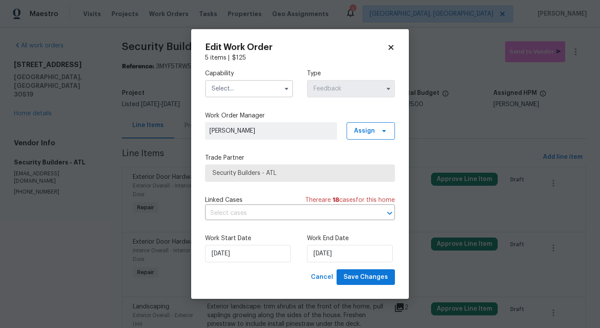
click at [249, 93] on input "text" at bounding box center [249, 88] width 88 height 17
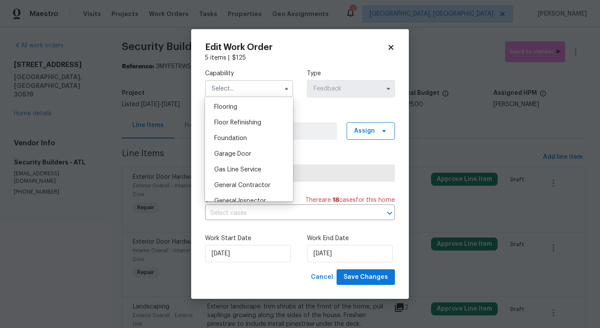
scroll to position [359, 0]
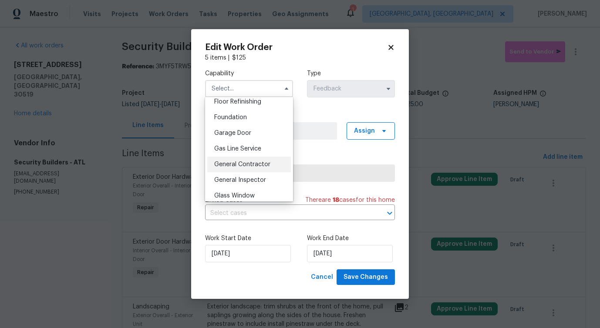
click at [240, 159] on div "General Contractor" at bounding box center [249, 165] width 84 height 16
type input "General Contractor"
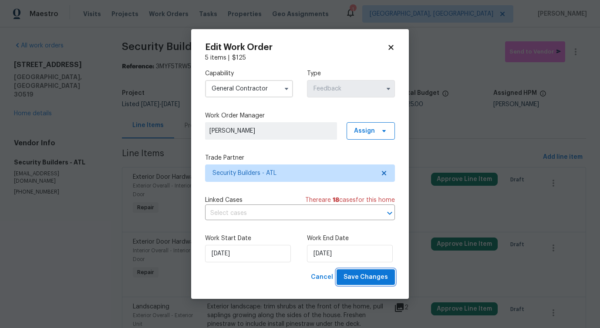
click at [368, 279] on span "Save Changes" at bounding box center [365, 277] width 44 height 11
click at [32, 247] on body "Maestro Visits Projects Work Orders Tasks Properties Geo Assignments 1 Albuquer…" at bounding box center [300, 164] width 600 height 328
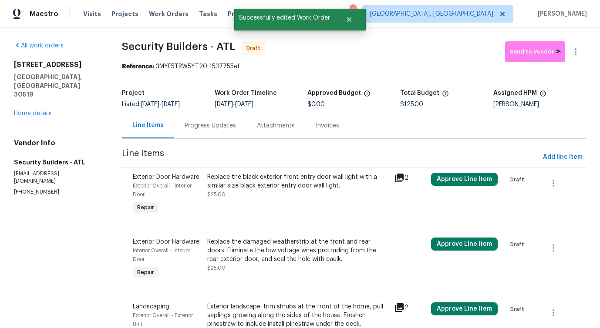
click at [217, 132] on div "Progress Updates" at bounding box center [210, 126] width 72 height 26
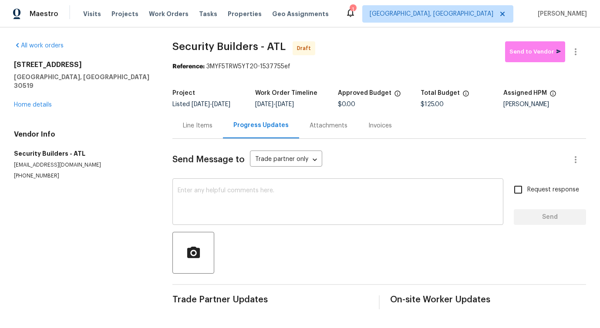
click at [239, 213] on textarea at bounding box center [338, 203] width 320 height 30
paste textarea "Hi, this is Pavithra with Opendoor. I’m confirming you received the WO for the …"
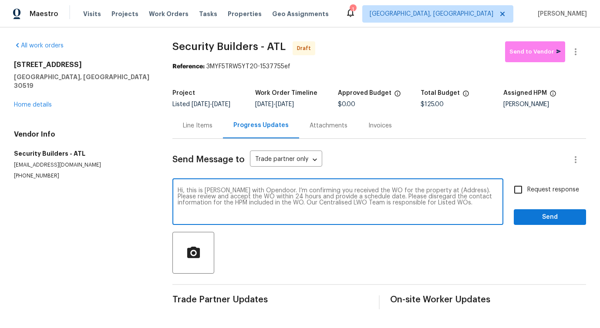
click at [451, 191] on textarea "Hi, this is Pavithra with Opendoor. I’m confirming you received the WO for the …" at bounding box center [338, 203] width 320 height 30
paste textarea "3519 Cast Palm Dr, Buford, GA 30519"
type textarea "Hi, this is Pavithra with Opendoor. I’m confirming you received the WO for the …"
click at [550, 191] on span "Request response" at bounding box center [553, 189] width 52 height 9
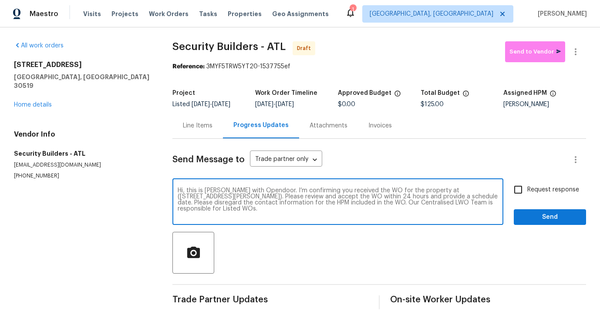
click at [527, 191] on input "Request response" at bounding box center [518, 190] width 18 height 18
checkbox input "true"
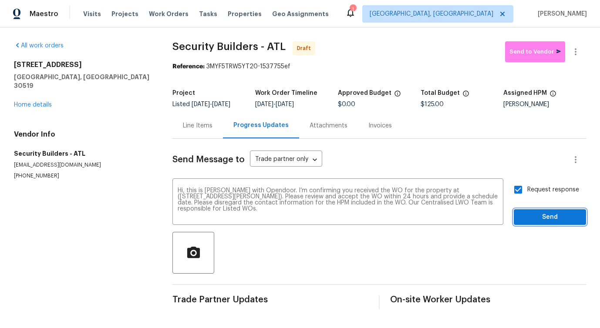
click at [549, 218] on span "Send" at bounding box center [550, 217] width 58 height 11
click at [573, 48] on icon "button" at bounding box center [575, 52] width 10 height 10
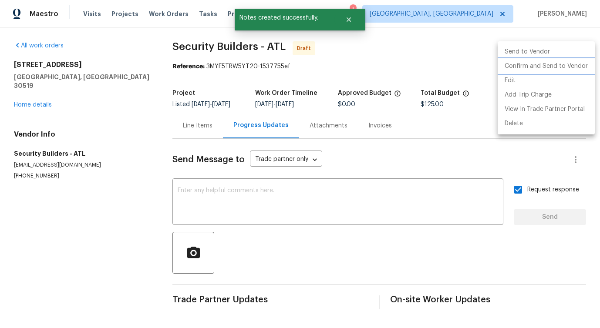
click at [529, 63] on li "Confirm and Send to Vendor" at bounding box center [545, 66] width 97 height 14
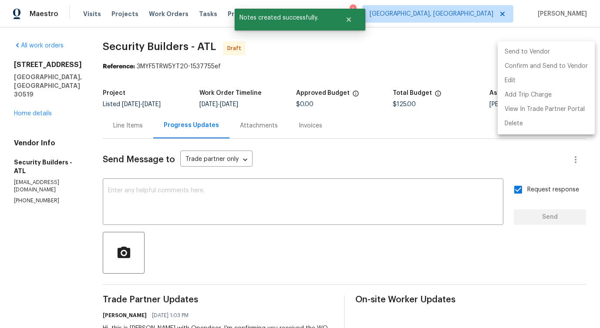
click at [316, 215] on div at bounding box center [300, 164] width 600 height 328
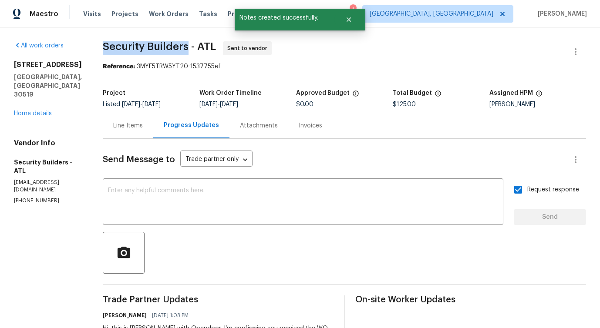
drag, startPoint x: 117, startPoint y: 45, endPoint x: 202, endPoint y: 44, distance: 85.8
click at [202, 44] on span "Security Builders - ATL" at bounding box center [159, 46] width 113 height 10
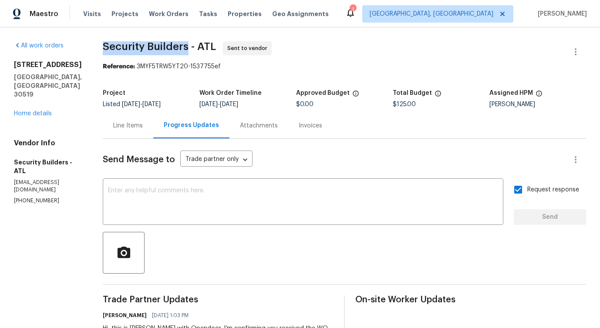
copy span "Security Builders"
click at [153, 134] on div "Line Items" at bounding box center [128, 126] width 50 height 26
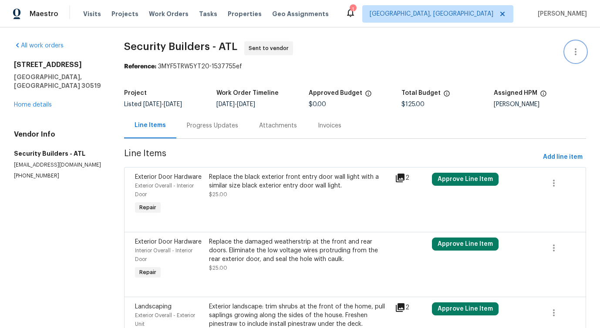
click at [576, 52] on icon "button" at bounding box center [575, 52] width 10 height 10
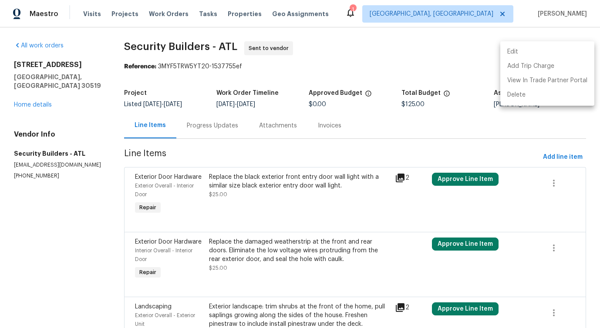
click at [521, 47] on li "Edit" at bounding box center [547, 52] width 94 height 14
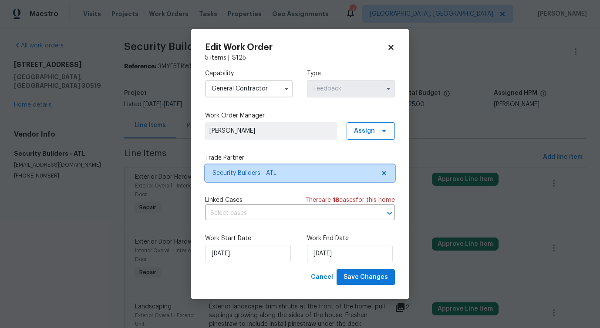
click at [258, 168] on span "Security Builders - ATL" at bounding box center [300, 173] width 190 height 17
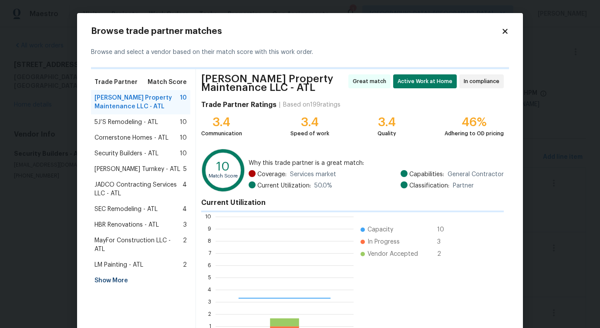
scroll to position [122, 138]
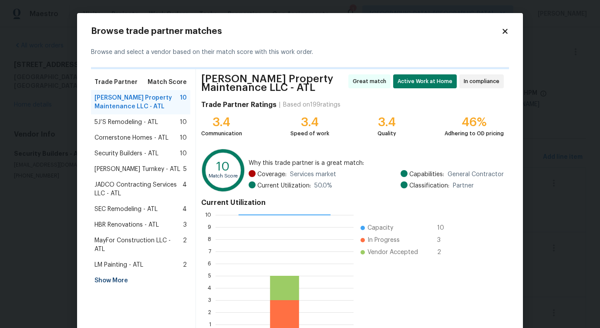
click at [166, 128] on div "5J’S Remodeling - ATL 10" at bounding box center [140, 122] width 99 height 16
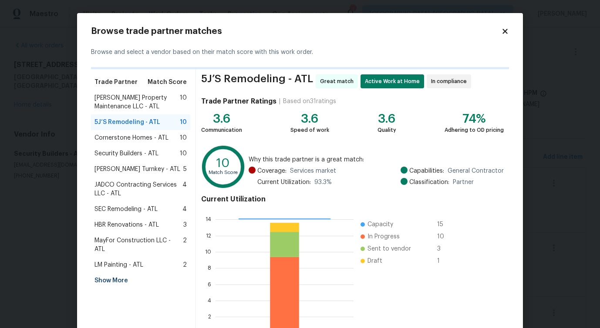
click at [161, 137] on span "Cornerstone Homes - ATL" at bounding box center [131, 138] width 74 height 9
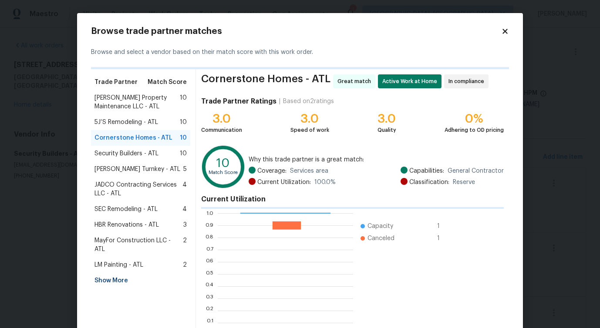
scroll to position [1, 0]
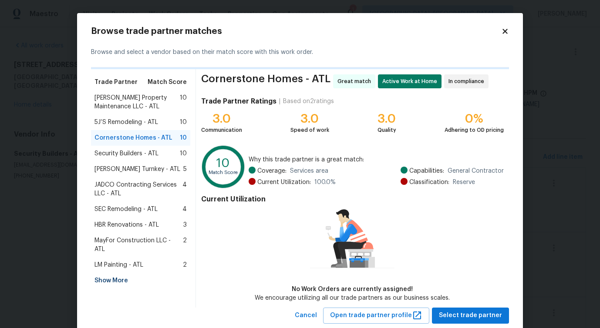
click at [152, 152] on span "Security Builders - ATL" at bounding box center [126, 153] width 64 height 9
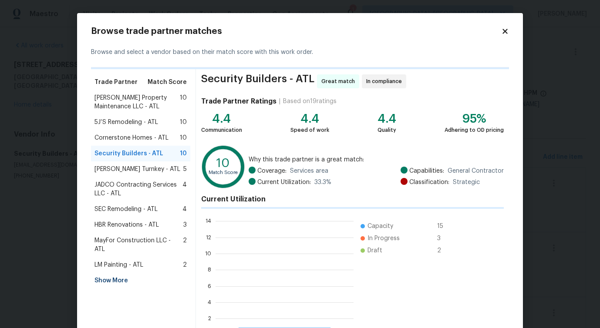
scroll to position [122, 138]
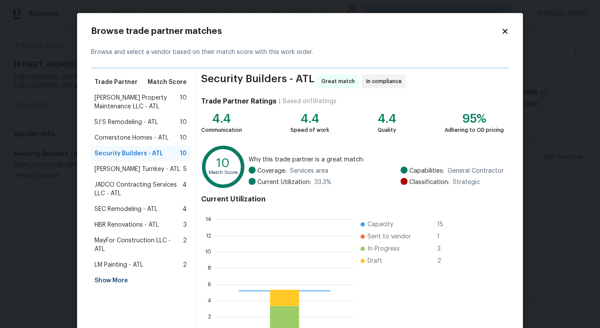
click at [144, 168] on span "Davis Turnkey - ATL" at bounding box center [137, 169] width 86 height 9
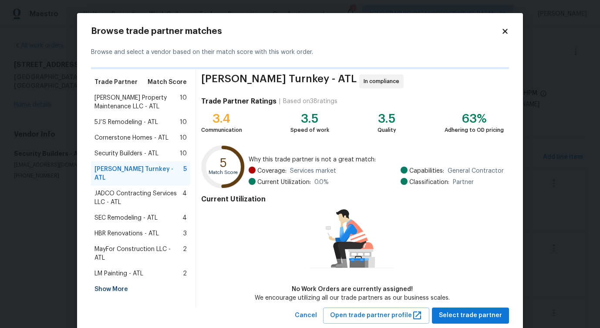
click at [136, 189] on span "JADCO Contracting Services LLC - ATL" at bounding box center [138, 197] width 88 height 17
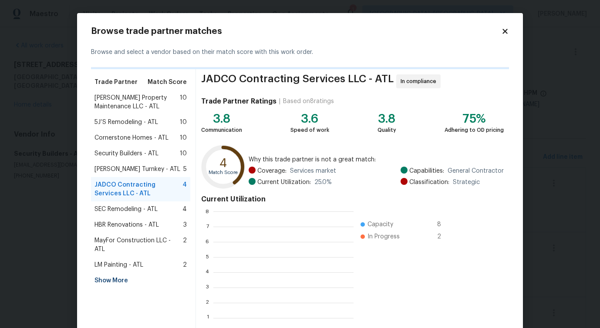
scroll to position [122, 140]
click at [124, 213] on span "SEC Remodeling - ATL" at bounding box center [125, 209] width 63 height 9
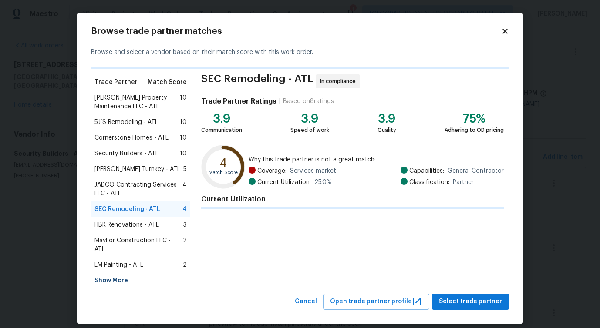
click at [122, 228] on span "HBR Renovations - ATL" at bounding box center [126, 225] width 64 height 9
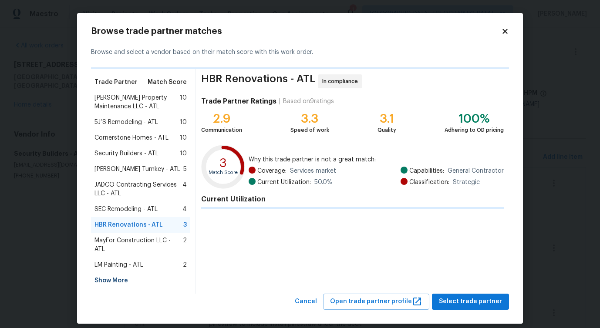
click at [122, 241] on span "MayFor Construction LLC - ATL" at bounding box center [138, 244] width 88 height 17
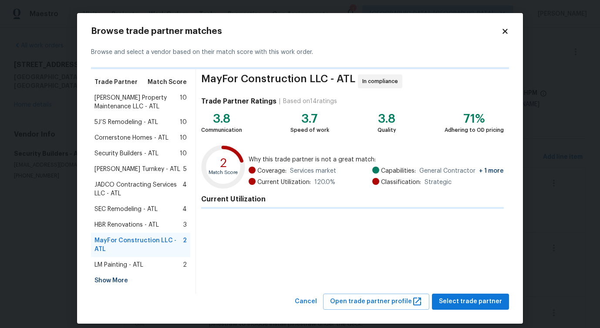
click at [121, 269] on div "LM Painting - ATL 2" at bounding box center [140, 265] width 99 height 16
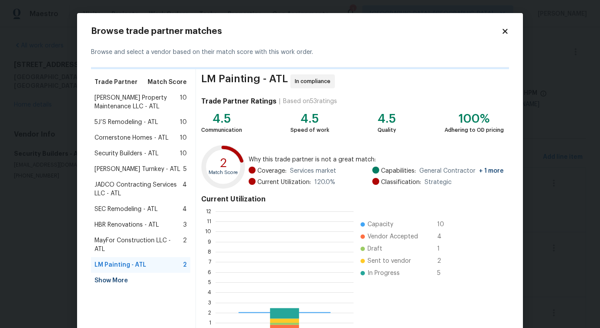
scroll to position [122, 138]
click at [135, 104] on span "[PERSON_NAME] Property Maintenance LLC - ATL" at bounding box center [136, 102] width 85 height 17
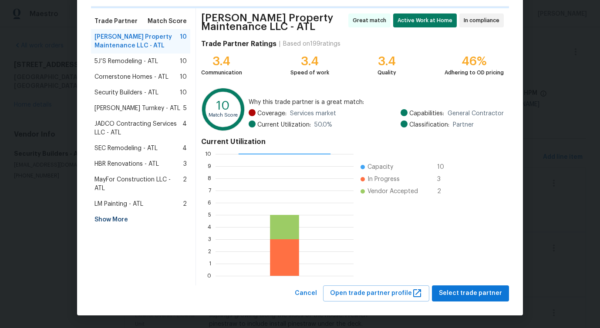
scroll to position [0, 0]
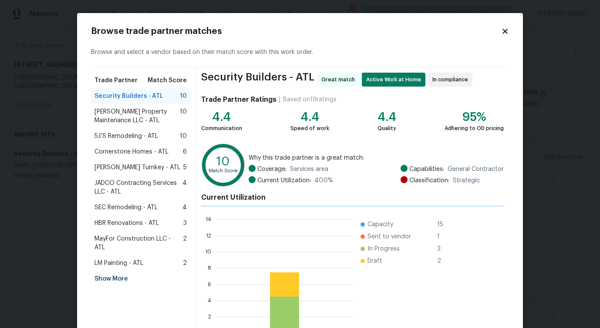
click at [149, 120] on span "[PERSON_NAME] Property Maintenance LLC - ATL" at bounding box center [136, 116] width 85 height 17
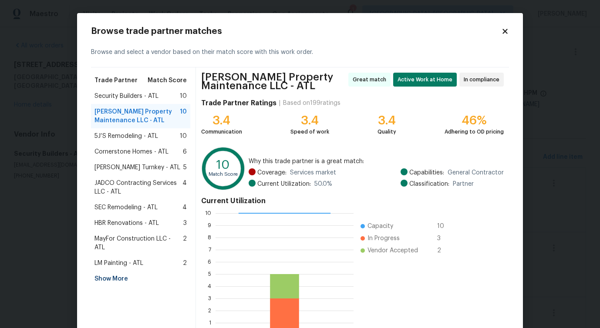
click at [141, 141] on div "5J’S Remodeling - ATL 10" at bounding box center [140, 136] width 99 height 16
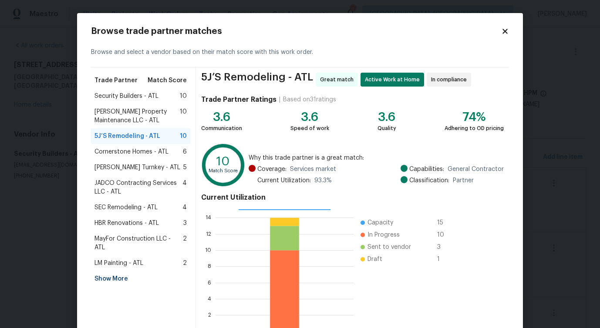
click at [130, 185] on span "JADCO Contracting Services LLC - ATL" at bounding box center [138, 187] width 88 height 17
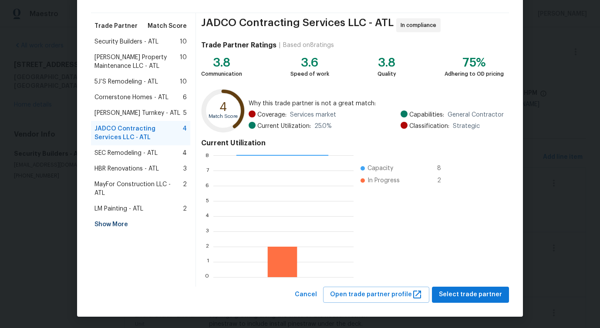
scroll to position [56, 0]
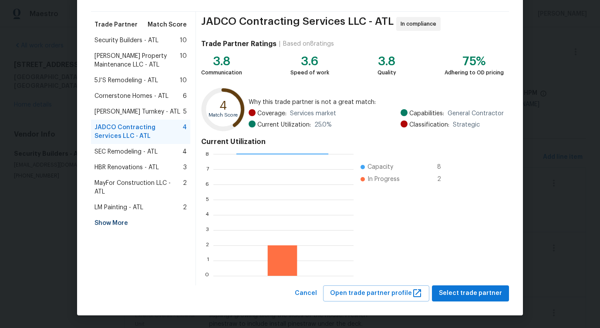
click at [160, 113] on div "Davis Turnkey - ATL 5" at bounding box center [140, 112] width 92 height 9
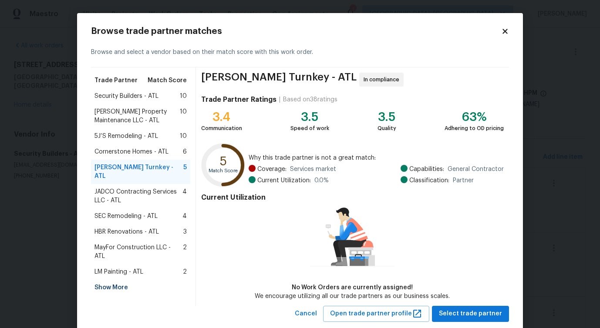
click at [141, 189] on span "JADCO Contracting Services LLC - ATL" at bounding box center [138, 196] width 88 height 17
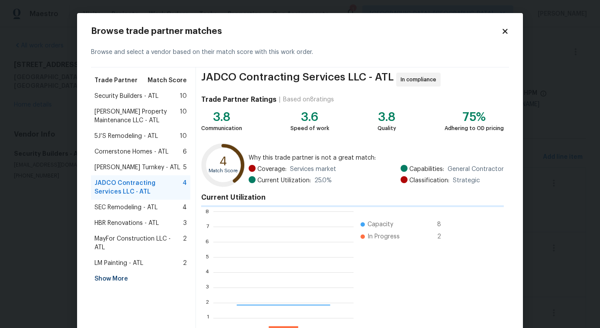
scroll to position [122, 140]
click at [137, 96] on span "Security Builders - ATL" at bounding box center [126, 96] width 64 height 9
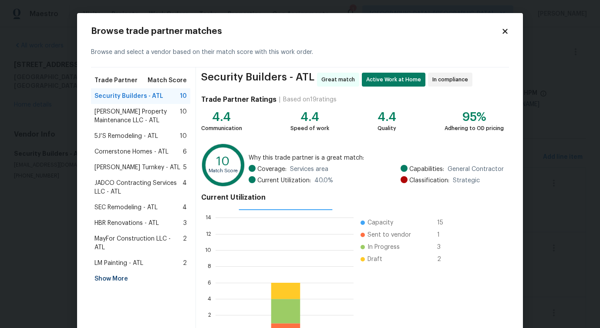
click at [131, 117] on span "[PERSON_NAME] Property Maintenance LLC - ATL" at bounding box center [136, 116] width 85 height 17
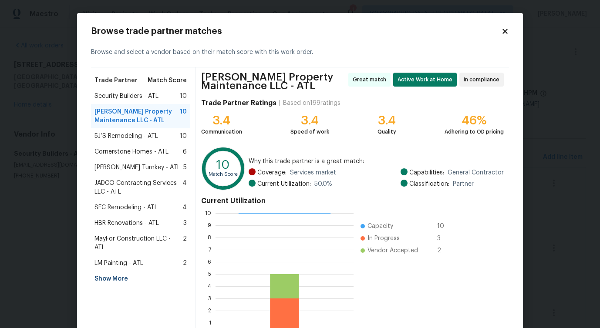
click at [151, 137] on span "5J’S Remodeling - ATL" at bounding box center [126, 136] width 64 height 9
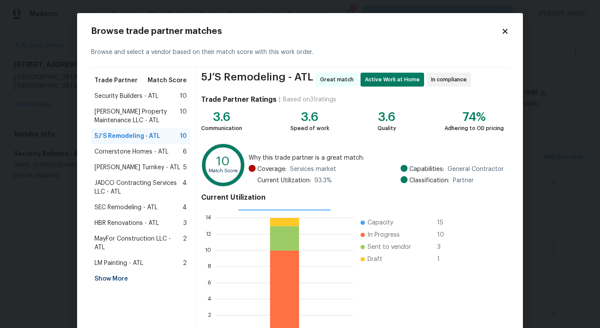
scroll to position [56, 0]
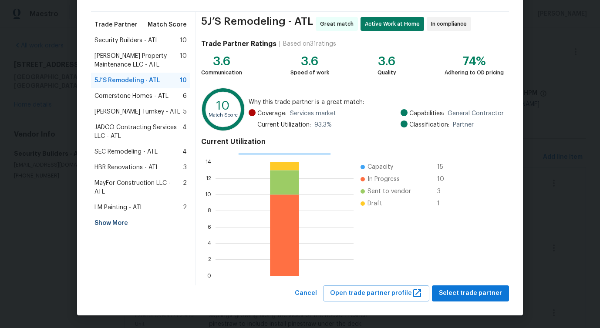
click at [124, 126] on span "JADCO Contracting Services LLC - ATL" at bounding box center [138, 131] width 88 height 17
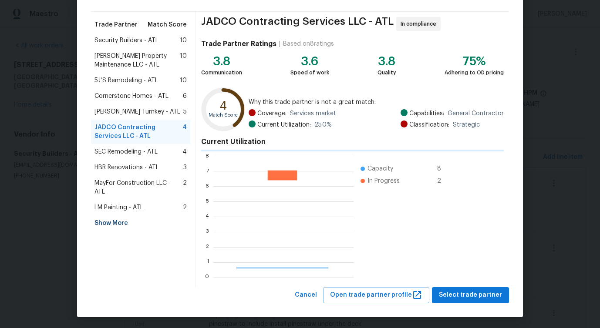
scroll to position [122, 140]
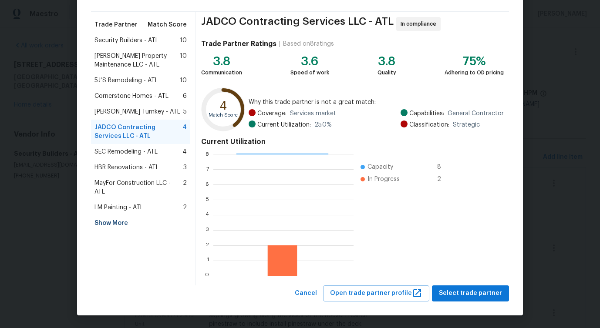
click at [111, 118] on div "Davis Turnkey - ATL 5" at bounding box center [140, 112] width 99 height 16
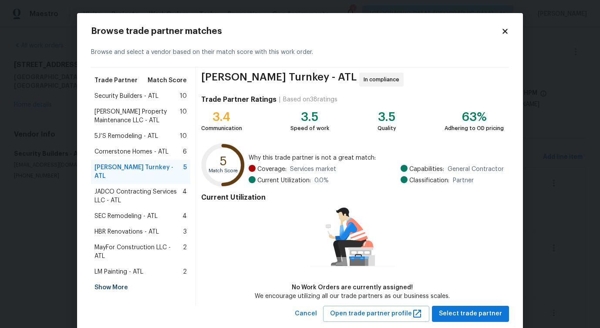
click at [124, 116] on span "[PERSON_NAME] Property Maintenance LLC - ATL" at bounding box center [136, 116] width 85 height 17
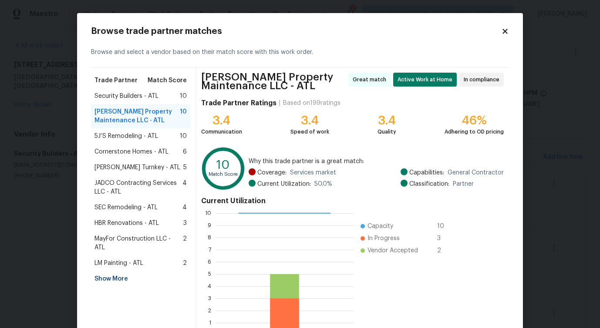
scroll to position [59, 0]
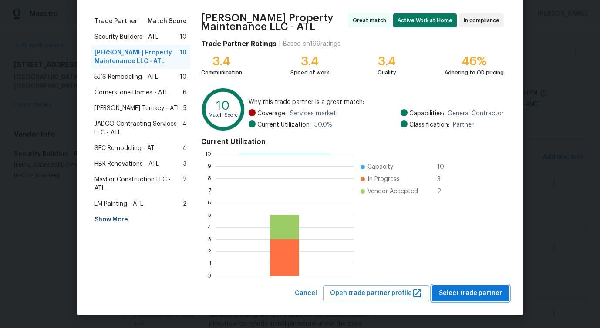
click at [488, 296] on span "Select trade partner" at bounding box center [470, 293] width 63 height 11
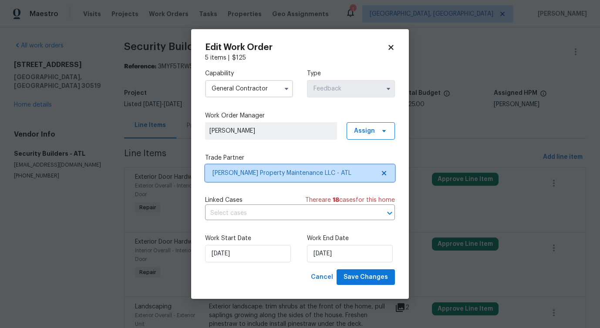
scroll to position [0, 0]
click at [276, 215] on input "text" at bounding box center [287, 213] width 165 height 13
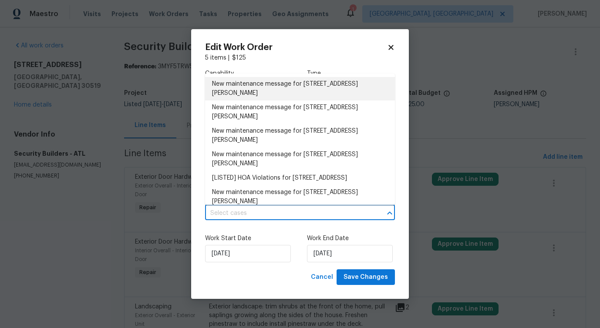
click at [286, 99] on li "New maintenance message for 3519 Cast Palm Dr , Buford, GA 30519" at bounding box center [300, 89] width 190 height 24
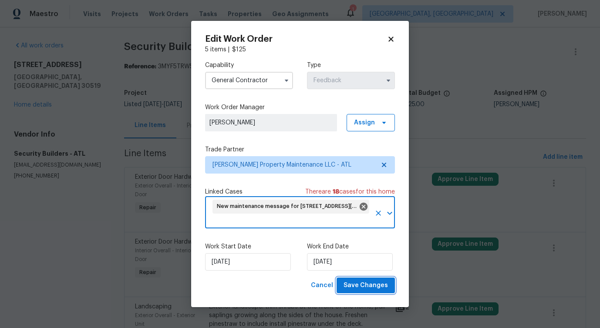
click at [355, 282] on span "Save Changes" at bounding box center [365, 285] width 44 height 11
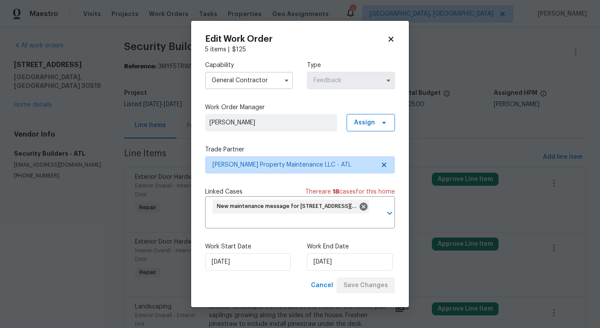
click at [46, 220] on body "Maestro Visits Projects Work Orders Tasks Properties Geo Assignments 1 Albuquer…" at bounding box center [300, 164] width 600 height 328
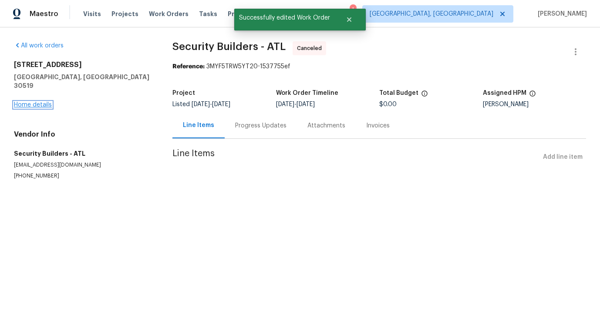
click at [24, 102] on link "Home details" at bounding box center [33, 105] width 38 height 6
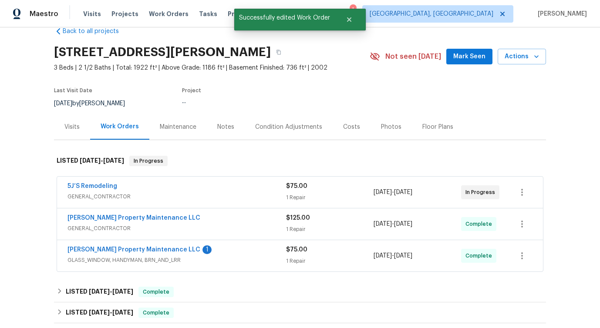
scroll to position [56, 0]
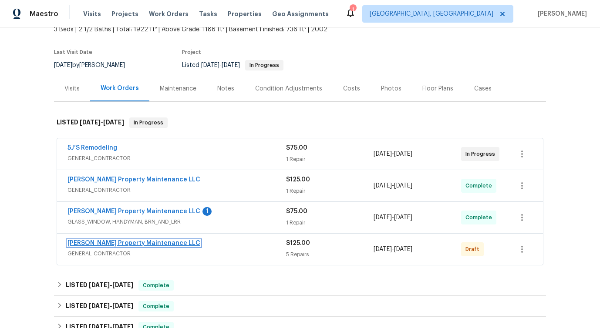
click at [101, 245] on link "Glen Property Maintenance LLC" at bounding box center [133, 243] width 133 height 6
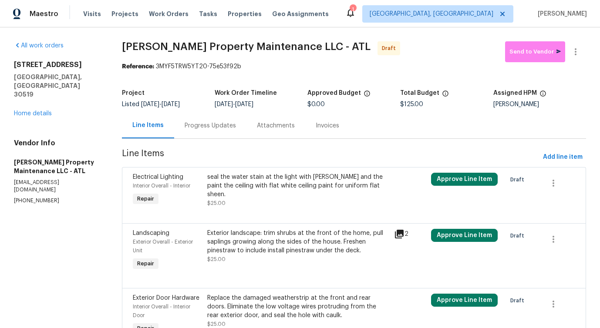
click at [226, 126] on div "Progress Updates" at bounding box center [210, 125] width 51 height 9
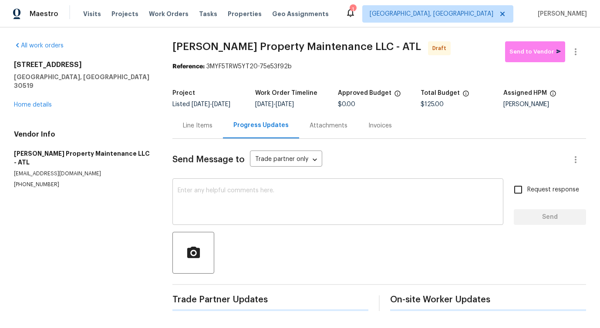
click at [239, 207] on textarea at bounding box center [338, 203] width 320 height 30
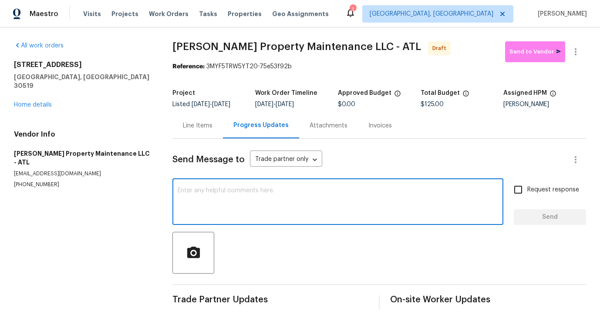
click at [260, 196] on textarea at bounding box center [338, 203] width 320 height 30
paste textarea "Hi, this is Pavithra with Opendoor. I’m confirming you received the WO for the …"
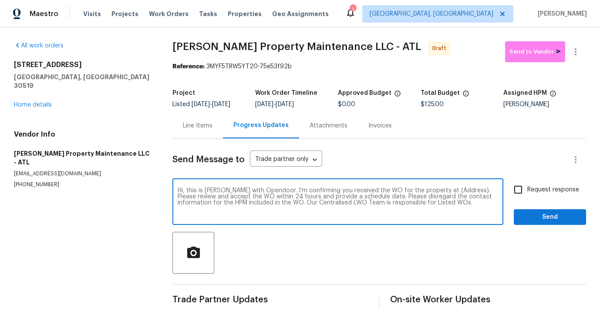
click at [447, 199] on textarea "Hi, this is Pavithra with Opendoor. I’m confirming you received the WO for the …" at bounding box center [338, 203] width 320 height 30
paste textarea "3519 Cast Palm Dr, Buford, GA 30519"
type textarea "Hi, this is Pavithra with Opendoor. I’m confirming you received the WO for the …"
click at [518, 193] on input "Request response" at bounding box center [518, 190] width 18 height 18
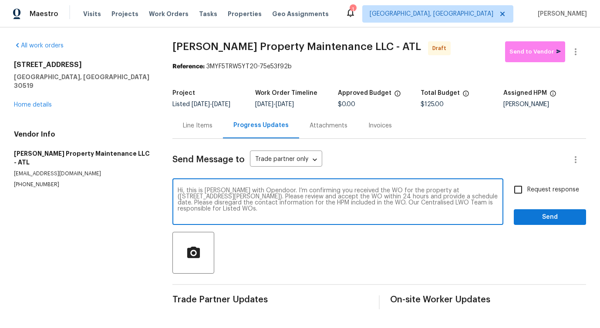
checkbox input "true"
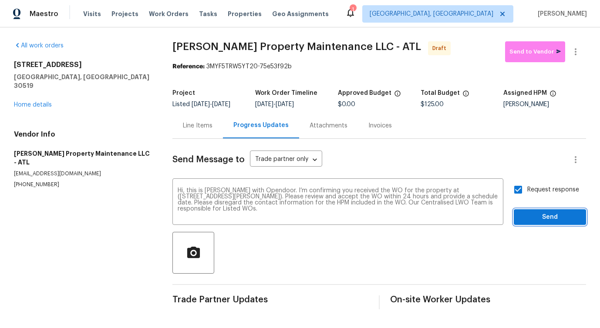
click at [528, 213] on span "Send" at bounding box center [550, 217] width 58 height 11
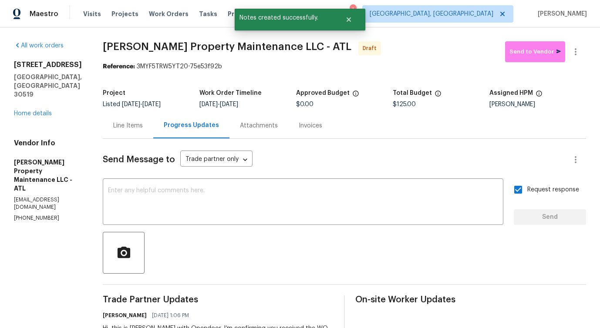
click at [581, 42] on div at bounding box center [575, 51] width 21 height 21
click at [573, 52] on icon "button" at bounding box center [575, 52] width 10 height 10
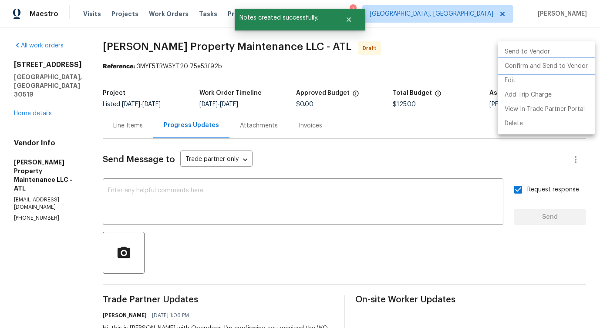
click at [536, 64] on li "Confirm and Send to Vendor" at bounding box center [545, 66] width 97 height 14
click at [325, 130] on div at bounding box center [300, 164] width 600 height 328
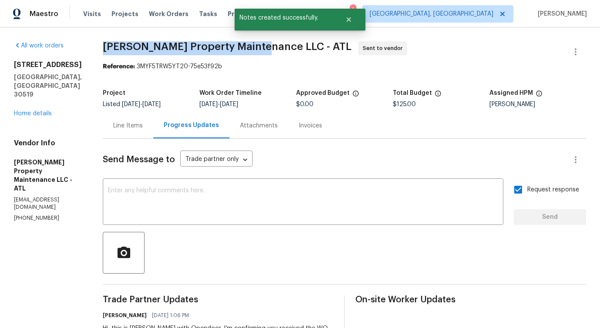
drag, startPoint x: 102, startPoint y: 46, endPoint x: 261, endPoint y: 46, distance: 158.9
click at [261, 46] on div "All work orders 3519 Cast Palm Dr Buford, GA 30519 Home details Vendor Info Gle…" at bounding box center [300, 209] width 600 height 365
copy span "Glen Property Maintenance LLC"
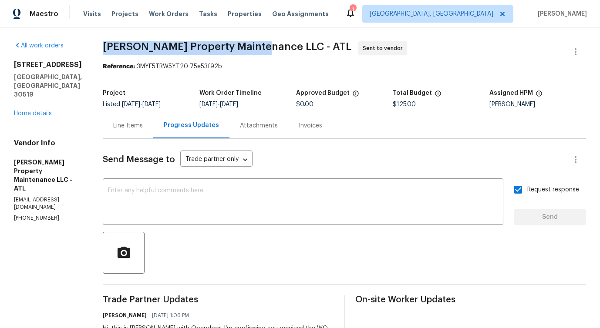
click at [137, 121] on div "Line Items" at bounding box center [128, 126] width 50 height 26
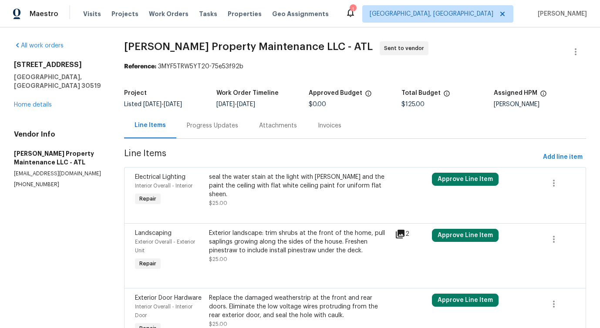
click at [276, 183] on div "seal the water stain at the light with [PERSON_NAME] and the paint the ceiling …" at bounding box center [299, 186] width 180 height 26
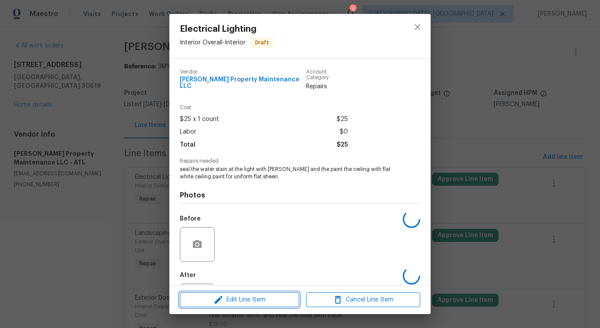
click at [248, 301] on span "Edit Line Item" at bounding box center [239, 300] width 114 height 11
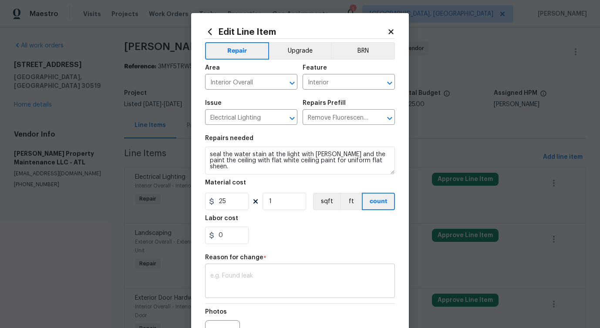
click at [241, 275] on textarea at bounding box center [299, 282] width 179 height 18
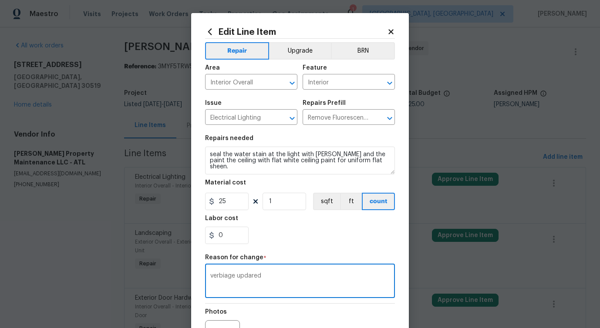
click at [0, 0] on span "updated" at bounding box center [0, 0] width 0 height 0
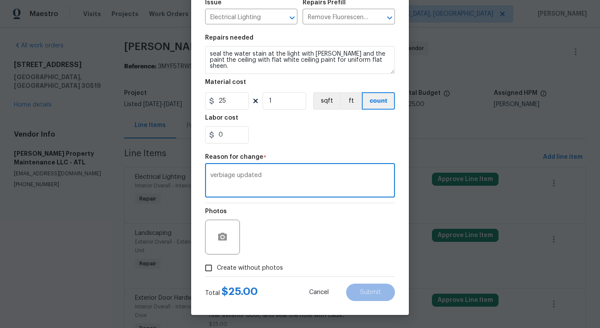
click at [240, 179] on textarea "verbiage updated" at bounding box center [299, 181] width 179 height 18
type textarea "verbiage updated"
click at [262, 267] on span "Create without photos" at bounding box center [250, 268] width 66 height 9
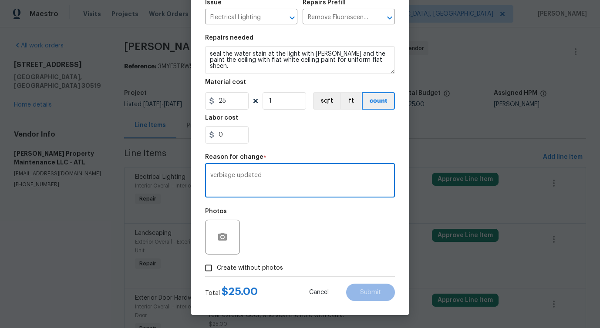
click at [217, 267] on input "Create without photos" at bounding box center [208, 268] width 17 height 17
checkbox input "true"
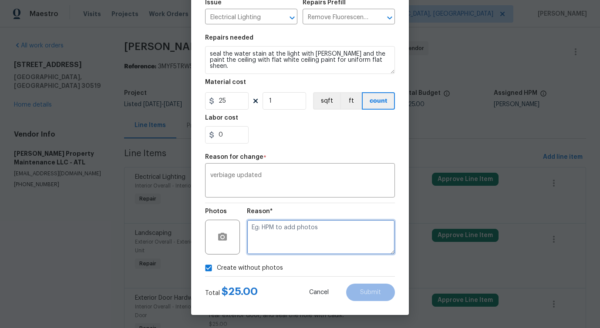
click at [305, 240] on textarea at bounding box center [321, 237] width 148 height 35
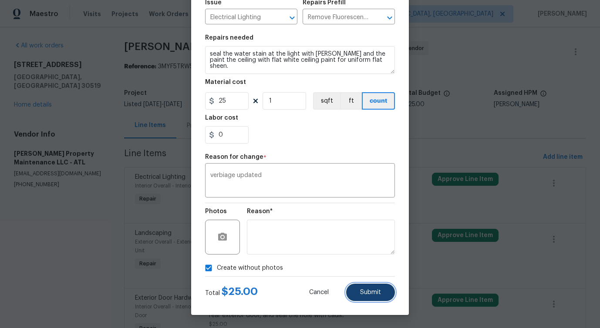
click at [372, 294] on span "Submit" at bounding box center [370, 292] width 21 height 7
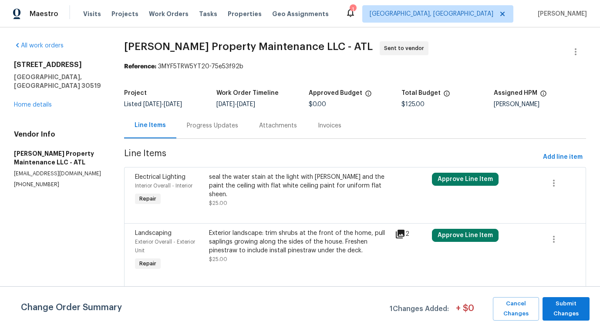
scroll to position [172, 0]
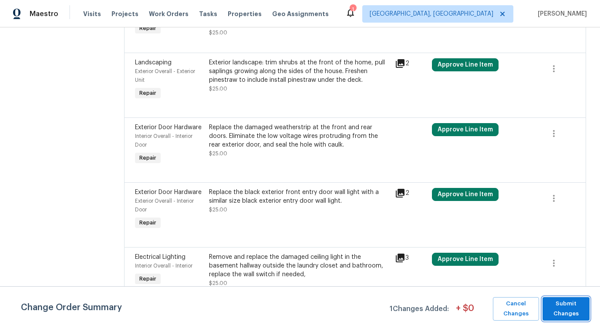
click at [568, 311] on span "Submit Changes" at bounding box center [566, 309] width 38 height 20
click at [557, 310] on span "Submit Changes" at bounding box center [566, 309] width 38 height 20
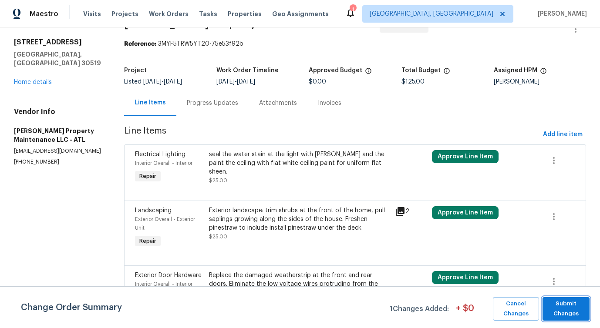
scroll to position [0, 0]
